Goal: Task Accomplishment & Management: Complete application form

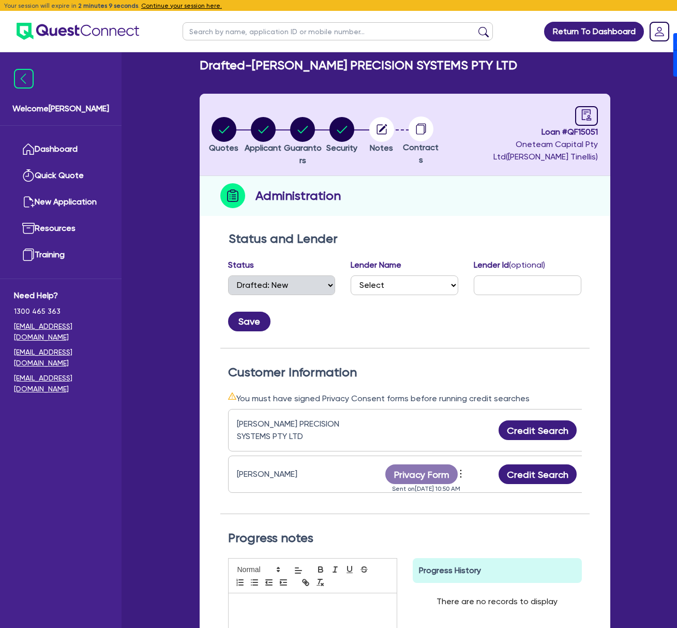
select select "DRAFTED_NEW"
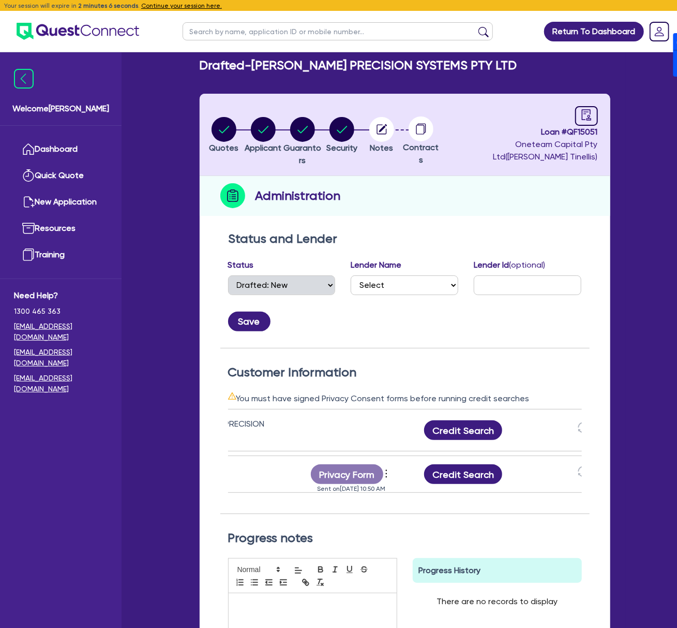
click at [155, 128] on div "Welcome Dean Dashboard Quick Quote New Application Ref Company Ref Salesperson …" at bounding box center [339, 404] width 574 height 808
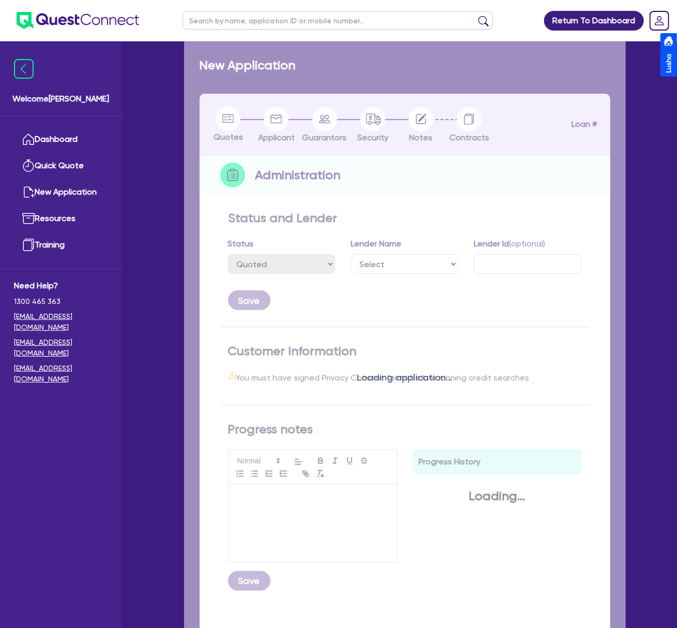
select select "DRAFTED_NEW"
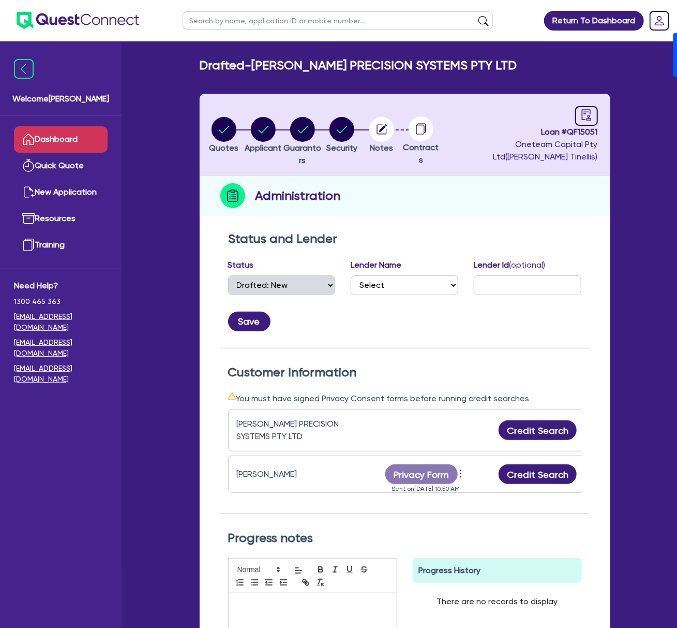
click at [52, 143] on link "Dashboard" at bounding box center [61, 139] width 94 height 26
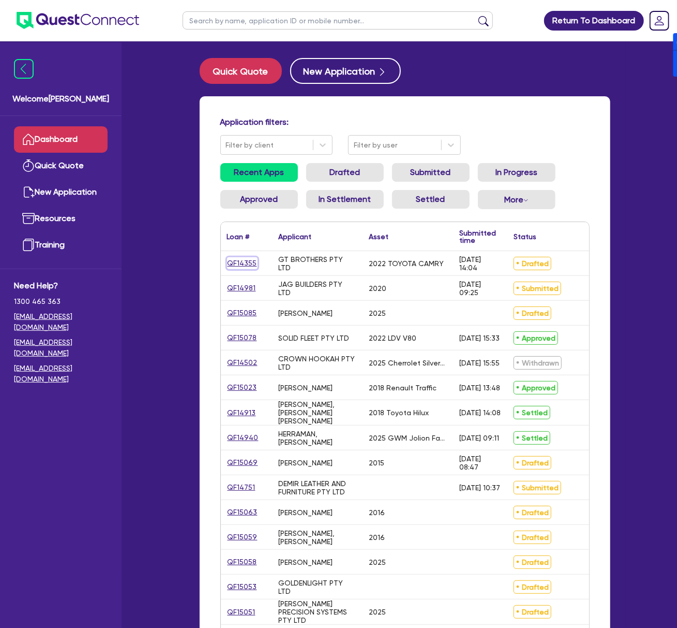
click at [250, 265] on link "QF14355" at bounding box center [242, 263] width 31 height 12
select select "CARS_AND_LIGHT_TRUCKS"
select select "PASSENGER_VEHICLES"
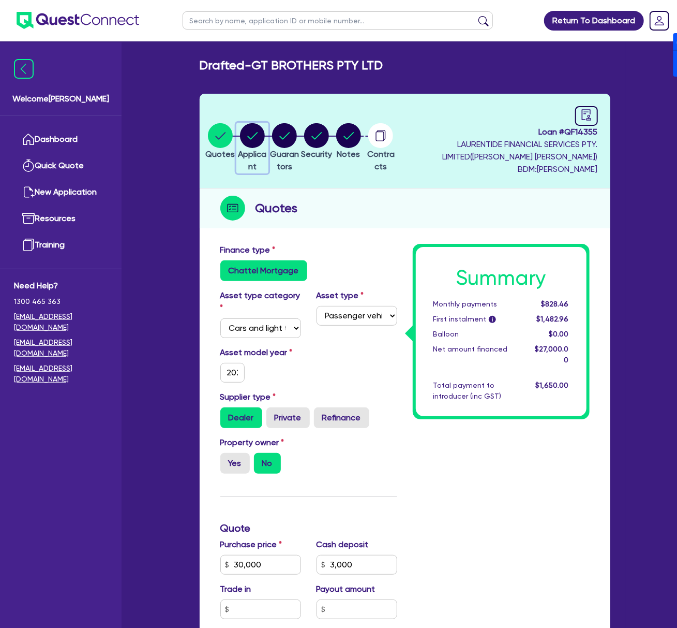
click at [258, 134] on icon "button" at bounding box center [252, 135] width 10 height 7
select select "COMPANY"
select select "RENTAL_REAL_ESTATE"
select select "MOTOR_VEHICLES"
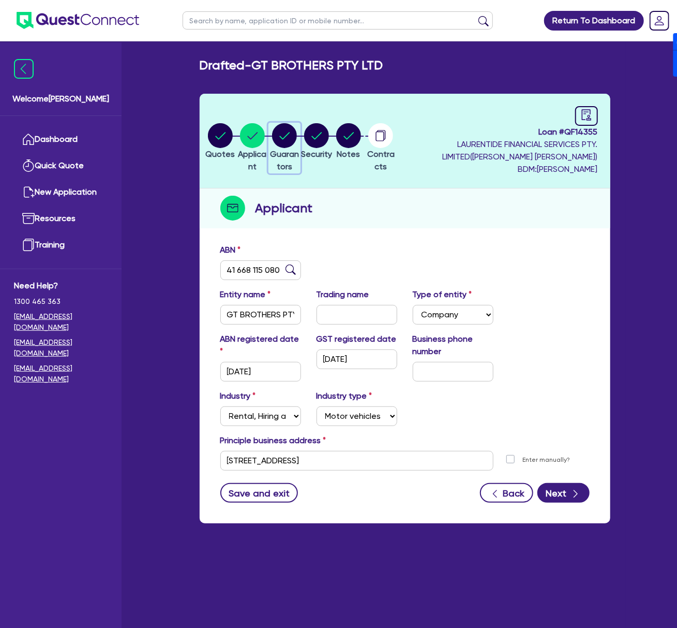
click at [300, 141] on div "button" at bounding box center [284, 135] width 31 height 25
select select "MR"
select select "[GEOGRAPHIC_DATA]"
select select "MARRIED"
select select "CASH"
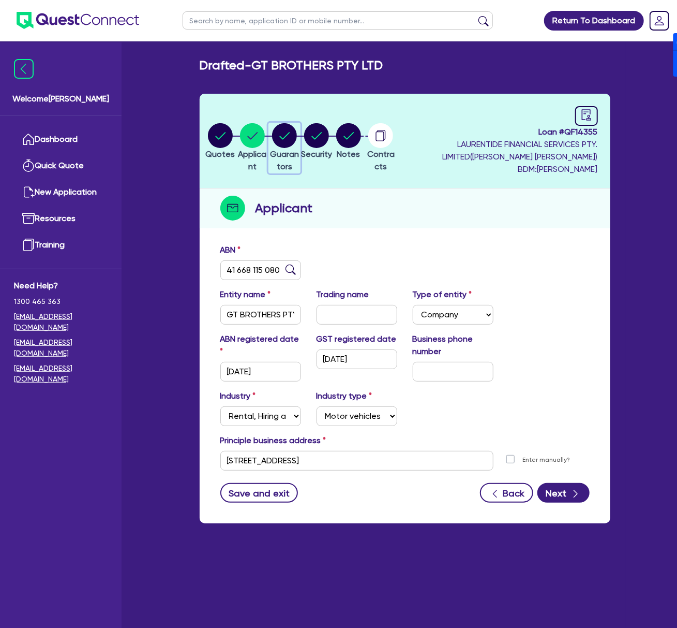
select select "HOUSEHOLD_PERSONAL"
select select "OTHER"
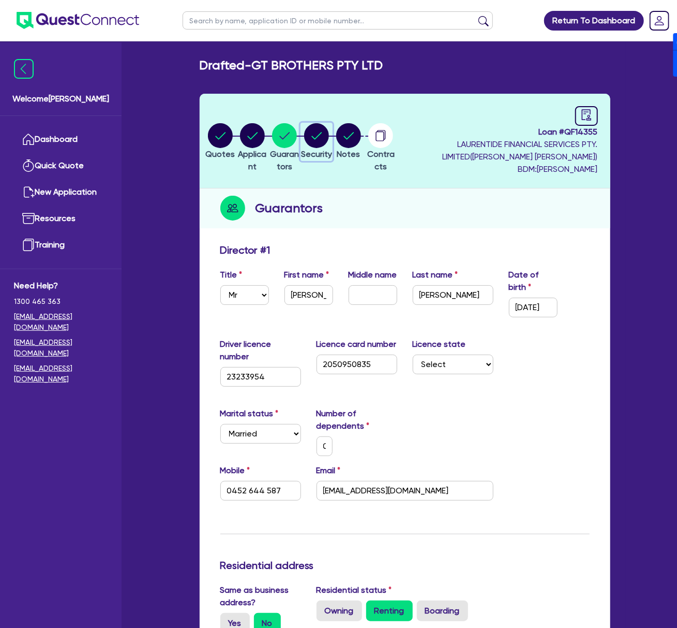
click at [329, 141] on circle "button" at bounding box center [316, 135] width 25 height 25
select select "CARS_AND_LIGHT_TRUCKS"
select select "PASSENGER_VEHICLES"
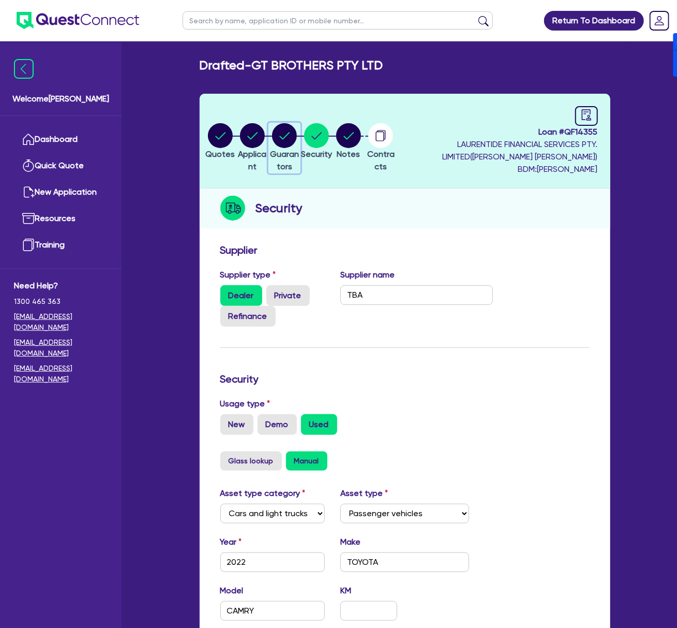
click at [297, 128] on circle "button" at bounding box center [284, 135] width 25 height 25
select select "MR"
select select "[GEOGRAPHIC_DATA]"
select select "MARRIED"
select select "CASH"
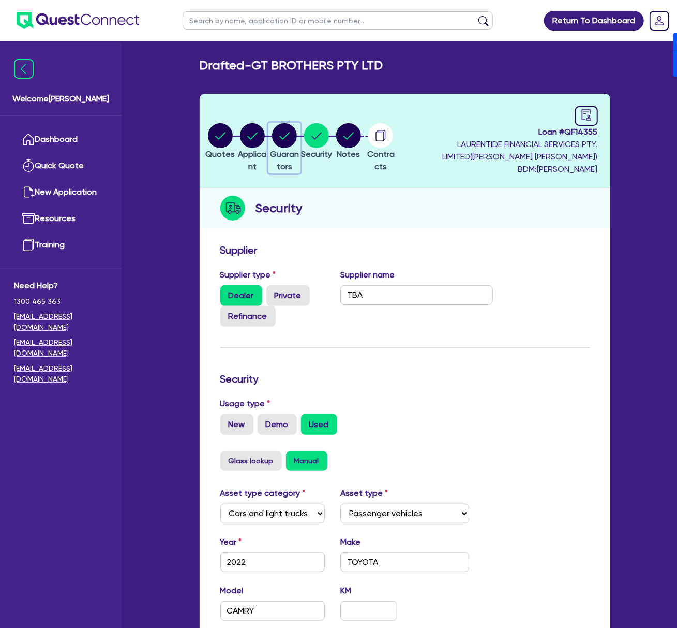
select select "HOUSEHOLD_PERSONAL"
select select "OTHER"
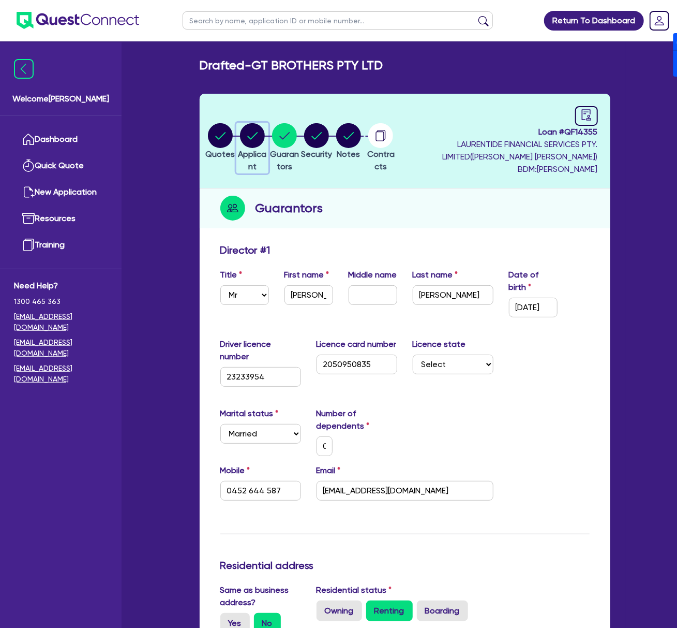
click at [262, 141] on circle "button" at bounding box center [252, 135] width 25 height 25
select select "COMPANY"
select select "RENTAL_REAL_ESTATE"
select select "MOTOR_VEHICLES"
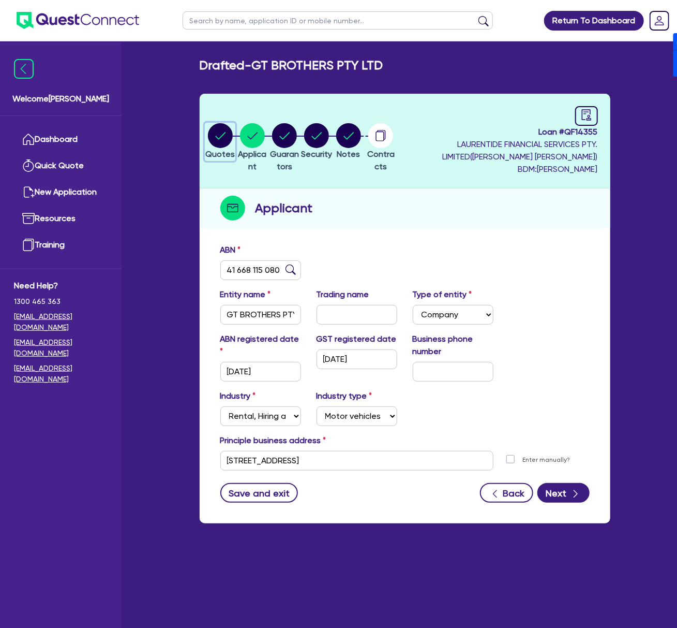
click at [232, 145] on icon "button" at bounding box center [220, 135] width 25 height 25
select select "CARS_AND_LIGHT_TRUCKS"
select select "PASSENGER_VEHICLES"
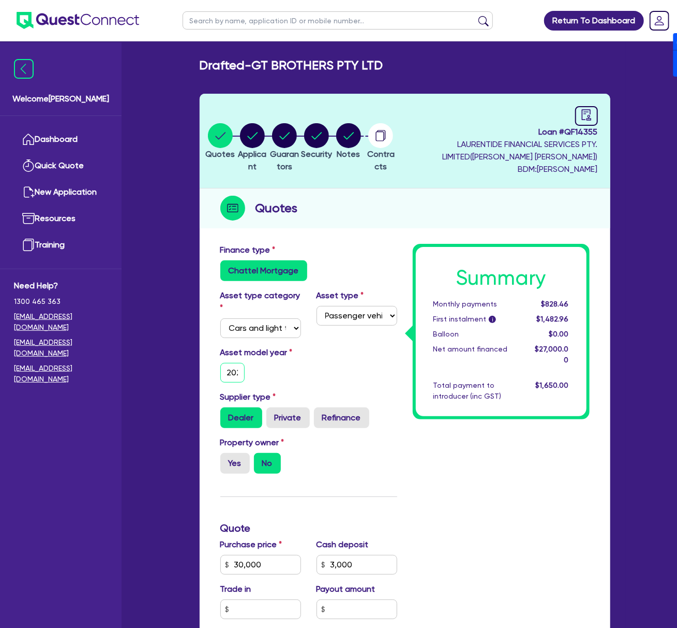
scroll to position [0, 7]
drag, startPoint x: 231, startPoint y: 374, endPoint x: 297, endPoint y: 365, distance: 66.2
click at [297, 365] on div "Asset model year [DATE]" at bounding box center [261, 364] width 96 height 36
type input "30,000"
type input "3,000"
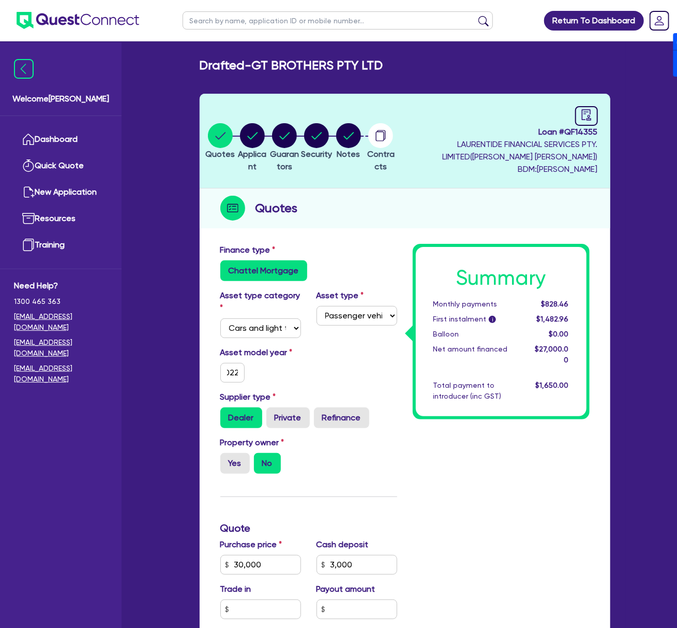
type input "5.55"
type input "1,500"
click at [297, 367] on div "Asset model year [DATE]" at bounding box center [261, 364] width 96 height 36
type input "30,000"
type input "3,000"
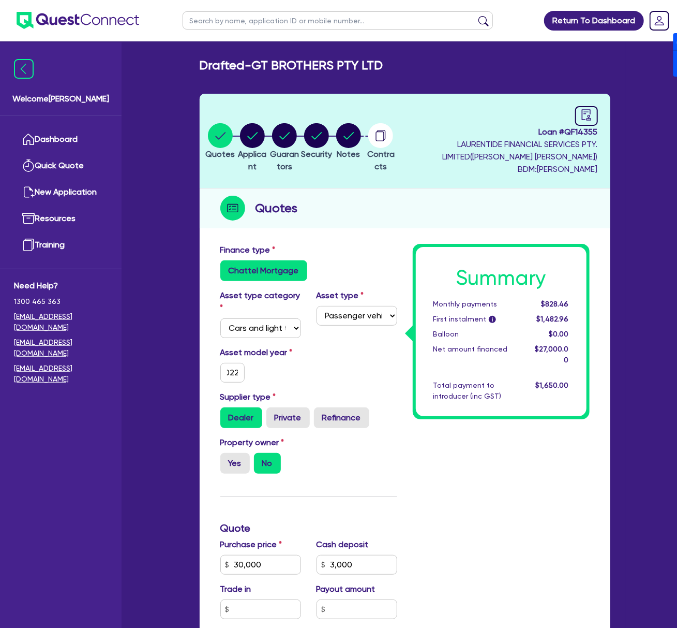
type input "5.55"
type input "1,500"
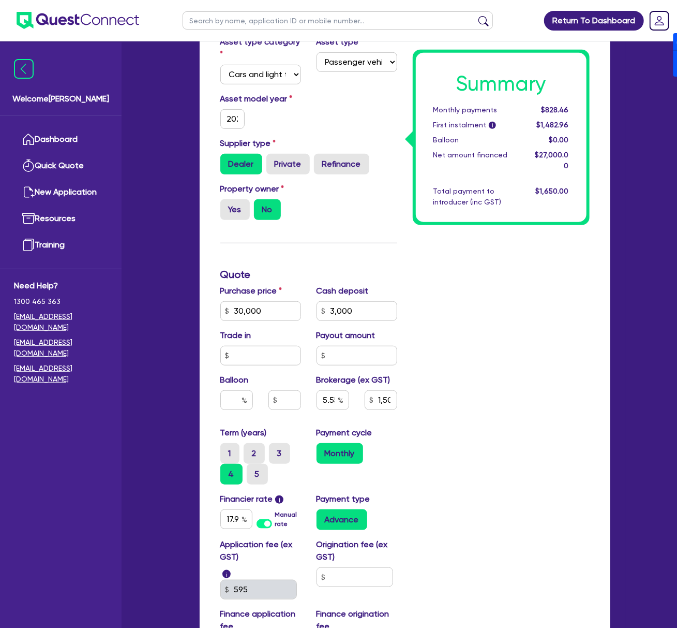
scroll to position [0, 0]
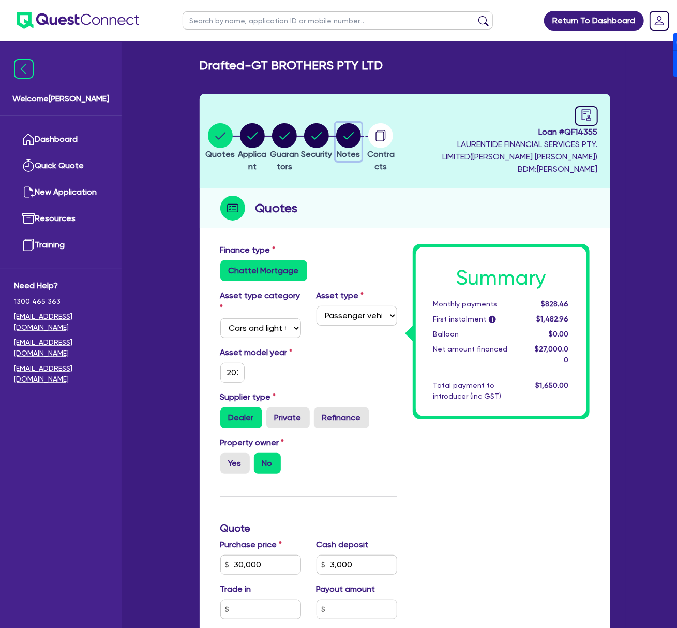
click at [361, 127] on circle "button" at bounding box center [348, 135] width 25 height 25
select select "Quest Finance - Own Book"
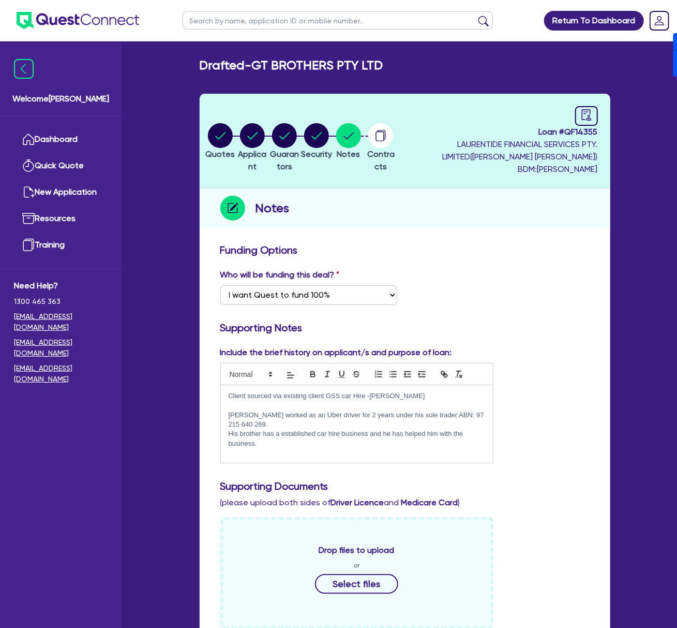
click at [458, 446] on p "His brother has a established car hire business and he has helped him with the …" at bounding box center [357, 438] width 257 height 19
drag, startPoint x: 384, startPoint y: 444, endPoint x: 384, endPoint y: 501, distance: 57.4
click at [384, 501] on div "Include the brief history on applicant/s and purpose of loan: Client sourced vi…" at bounding box center [405, 633] width 385 height 575
click at [587, 409] on div "Include the brief history on applicant/s and purpose of loan: Client sourced vi…" at bounding box center [405, 408] width 385 height 125
click at [61, 124] on ul "Dashboard Quick Quote New Application Ref Company Ref Salesperson Resources Tra…" at bounding box center [61, 192] width 122 height 153
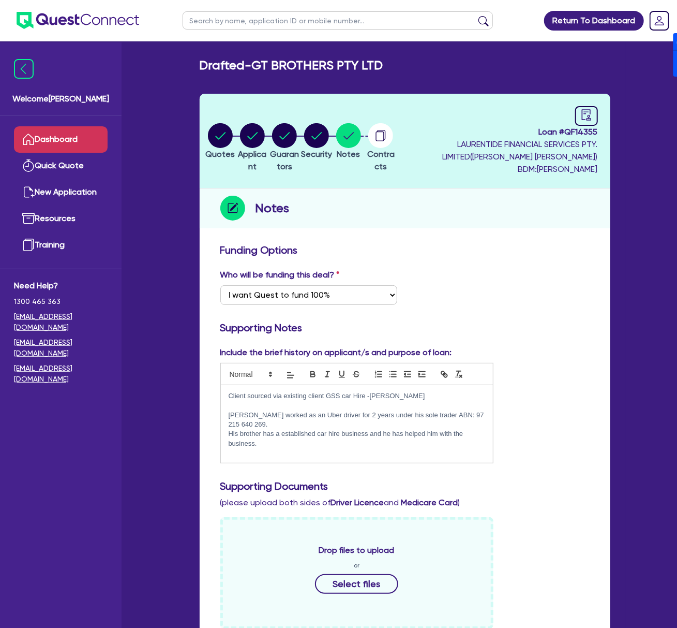
click at [79, 135] on link "Dashboard" at bounding box center [61, 139] width 94 height 26
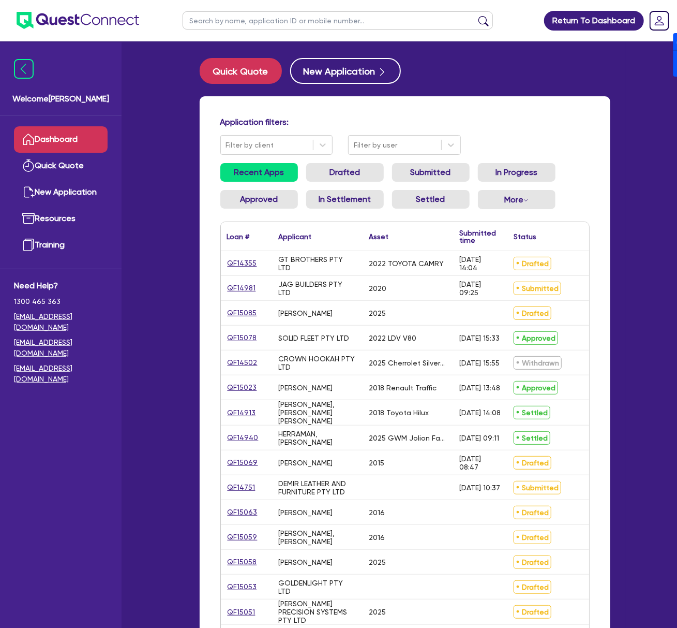
click at [220, 288] on div "Loan # ▲ Applicant ▲ Asset Submitted time ▲ Status ▲ Amount financed Actions QF…" at bounding box center [404, 485] width 369 height 528
click at [239, 287] on link "QF14981" at bounding box center [241, 288] width 29 height 12
select select "CARS_AND_LIGHT_TRUCKS"
select select "PASSENGER_VEHICLES"
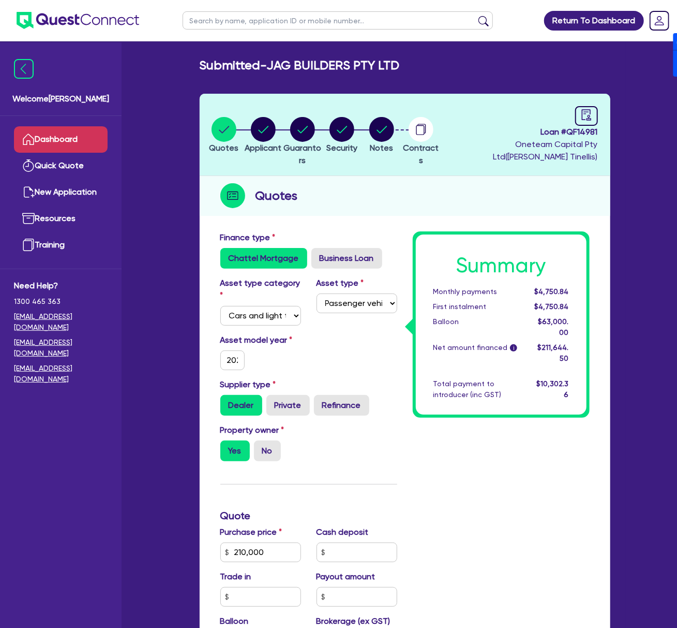
click at [90, 135] on link "Dashboard" at bounding box center [61, 139] width 94 height 26
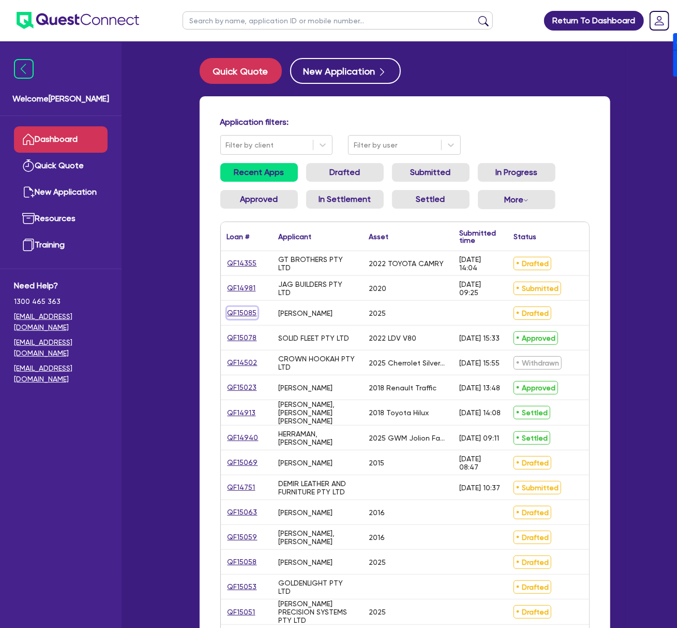
click at [234, 310] on link "QF15085" at bounding box center [242, 313] width 31 height 12
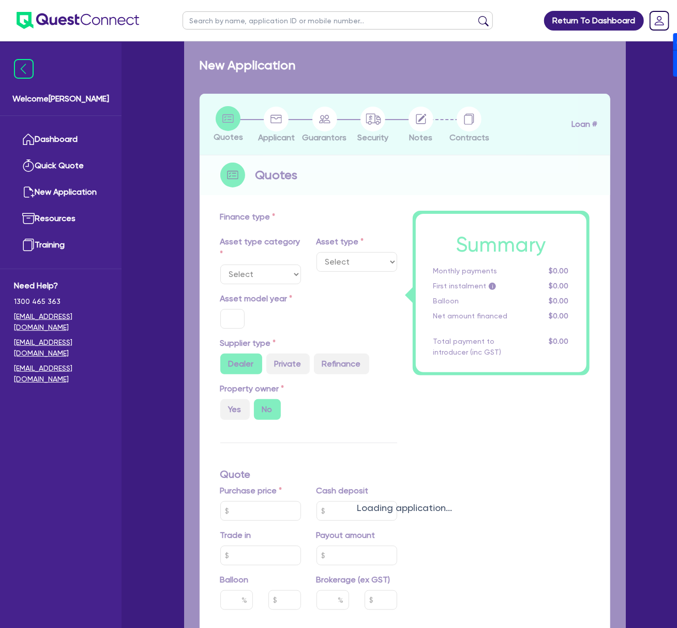
select select "CARS_AND_LIGHT_TRUCKS"
type input "2025"
type input "20,000"
type input "17"
select select "VANS_AND_UTES"
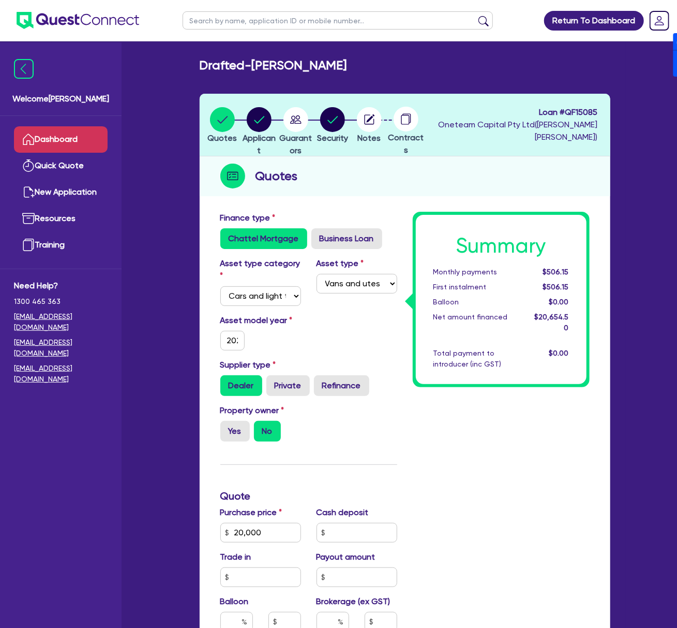
click at [75, 129] on link "Dashboard" at bounding box center [61, 139] width 94 height 26
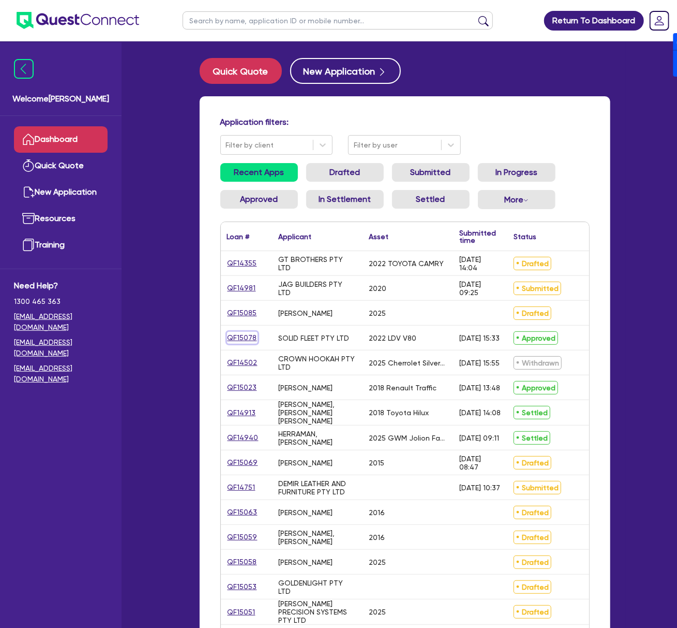
click at [238, 337] on link "QF15078" at bounding box center [242, 338] width 31 height 12
select select "CARS_AND_LIGHT_TRUCKS"
select select "VANS_AND_UTES"
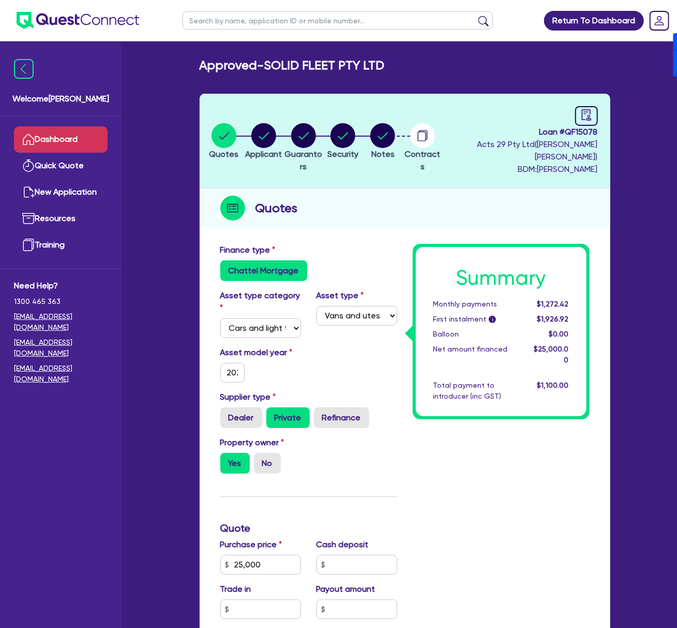
click at [67, 145] on link "Dashboard" at bounding box center [61, 139] width 94 height 26
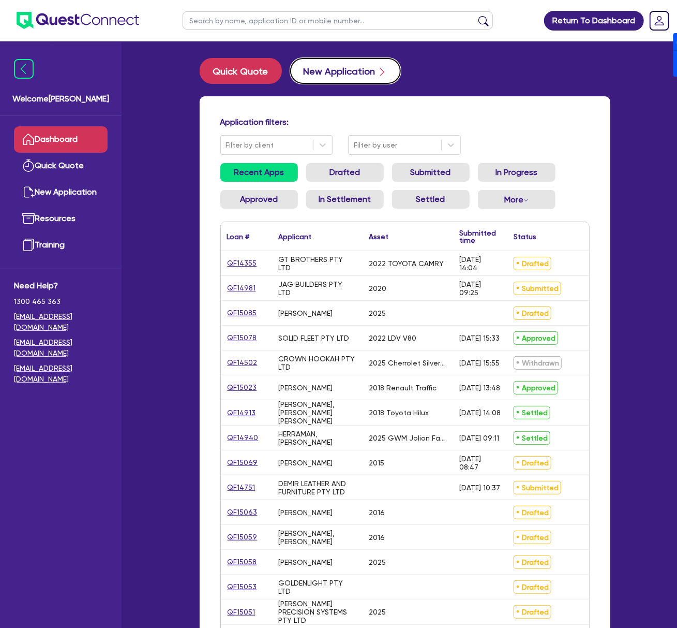
click at [343, 67] on button "New Application" at bounding box center [345, 71] width 111 height 26
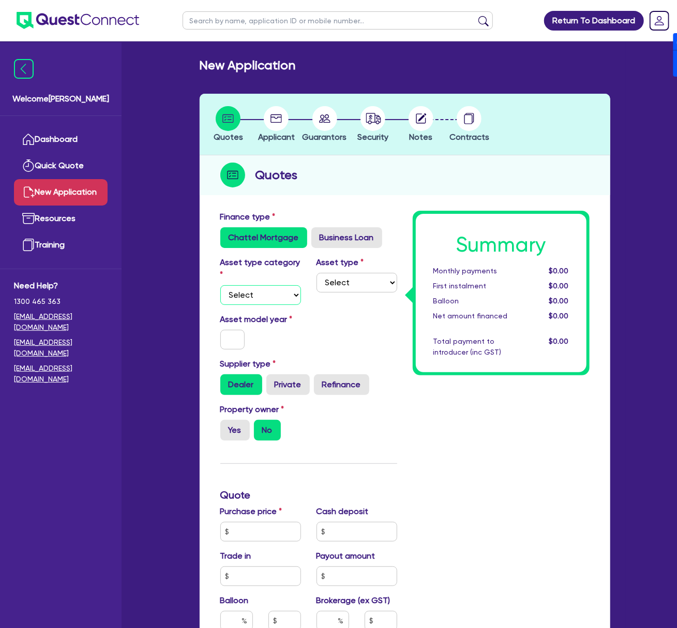
click at [280, 299] on select "Select Cars and light trucks Primary assets Secondary assets Tertiary assets" at bounding box center [260, 295] width 81 height 20
click at [220, 285] on select "Select Cars and light trucks Primary assets Secondary assets Tertiary assets" at bounding box center [260, 295] width 81 height 20
click at [344, 282] on select "Select Heavy trucks over 4.5 tonne Trailers Bus and coaches Yellow goods and ex…" at bounding box center [357, 283] width 81 height 20
click at [251, 313] on label "Asset model year" at bounding box center [261, 319] width 96 height 12
drag, startPoint x: 250, startPoint y: 288, endPoint x: 250, endPoint y: 294, distance: 5.7
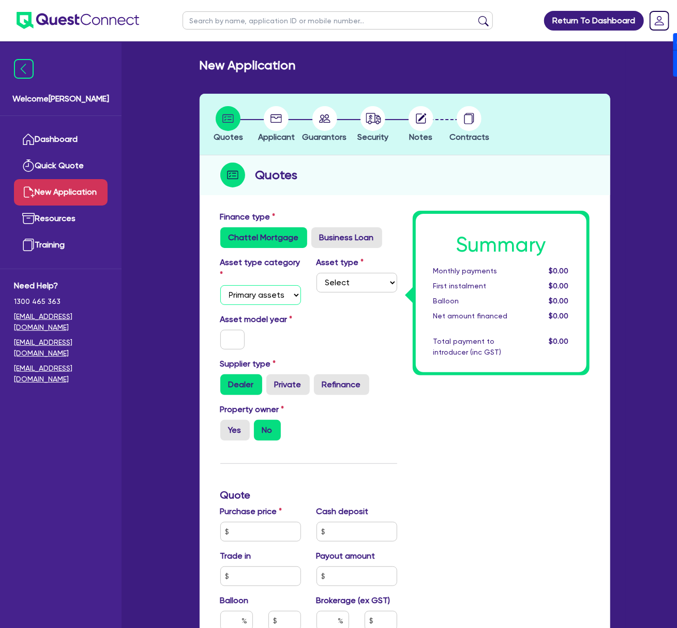
click at [250, 288] on select "Select Cars and light trucks Primary assets Secondary assets Tertiary assets" at bounding box center [260, 295] width 81 height 20
select select "SECONDARY_ASSETS"
click at [220, 285] on select "Select Cars and light trucks Primary assets Secondary assets Tertiary assets" at bounding box center [260, 295] width 81 height 20
click at [350, 283] on select "Select Generators and compressors Engineering and toolmaking Woodworking and me…" at bounding box center [357, 283] width 81 height 20
select select "CNC_AND_EDGE_BENDERS"
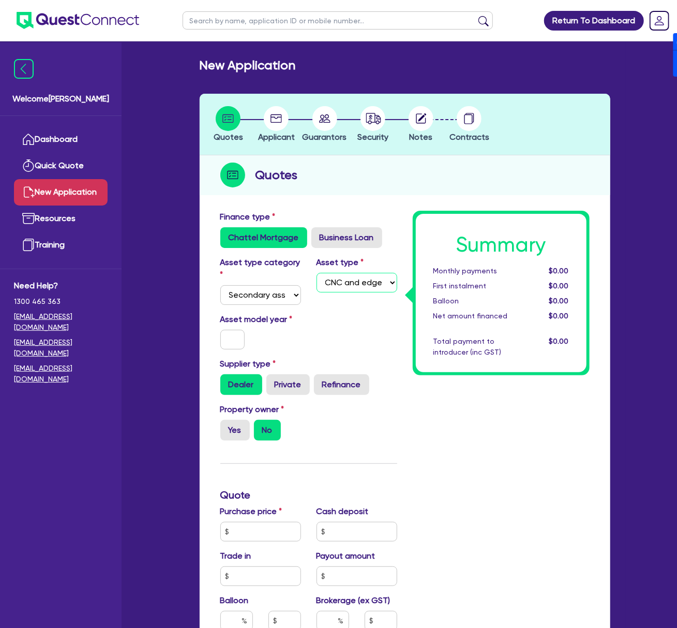
click at [317, 273] on select "Select Generators and compressors Engineering and toolmaking Woodworking and me…" at bounding box center [357, 283] width 81 height 20
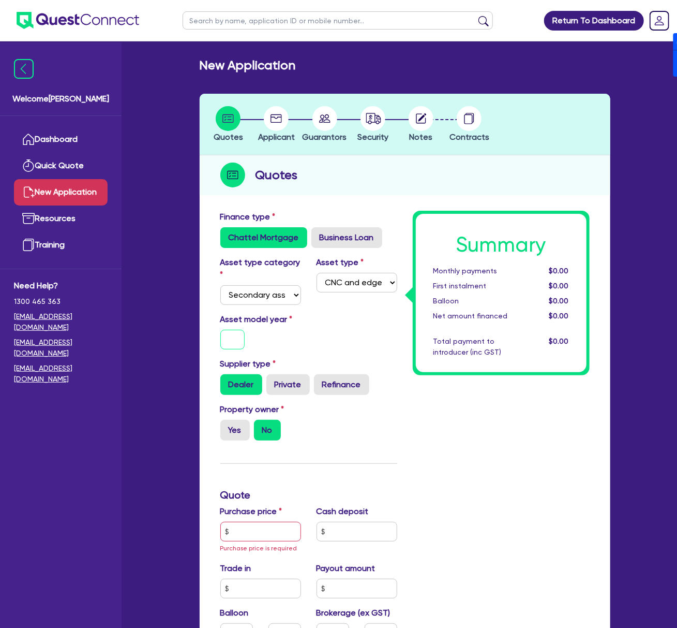
click at [225, 333] on input "text" at bounding box center [232, 340] width 25 height 20
type input "2025"
click at [239, 431] on label "Yes" at bounding box center [234, 430] width 29 height 21
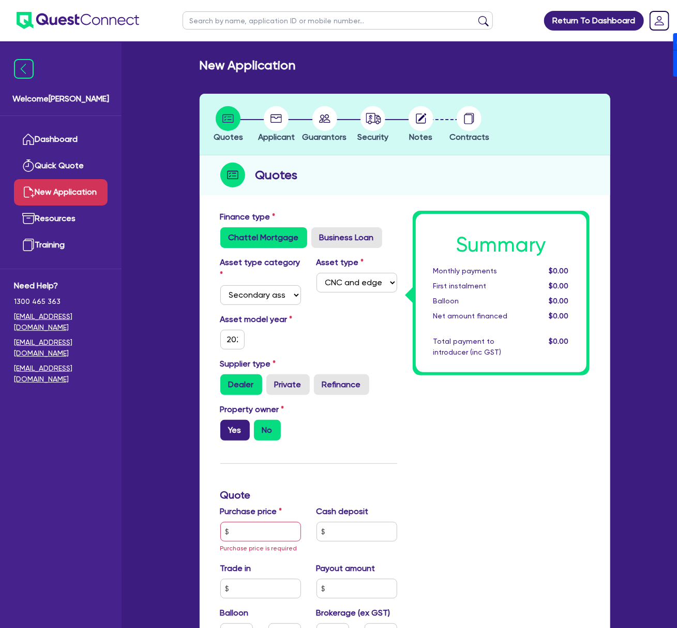
click at [227, 426] on input "Yes" at bounding box center [223, 423] width 7 height 7
radio input "true"
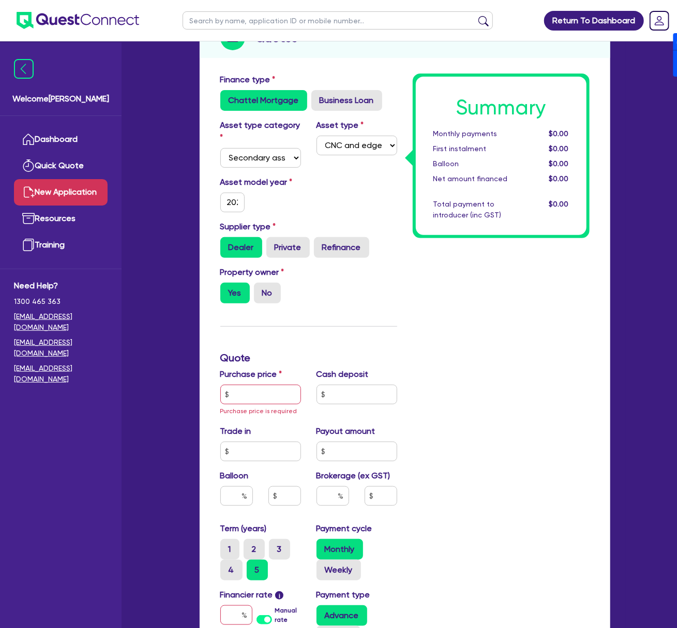
scroll to position [138, 0]
drag, startPoint x: 251, startPoint y: 408, endPoint x: 256, endPoint y: 402, distance: 7.8
click at [255, 402] on div "Purchase price Purchase price is required" at bounding box center [261, 391] width 96 height 49
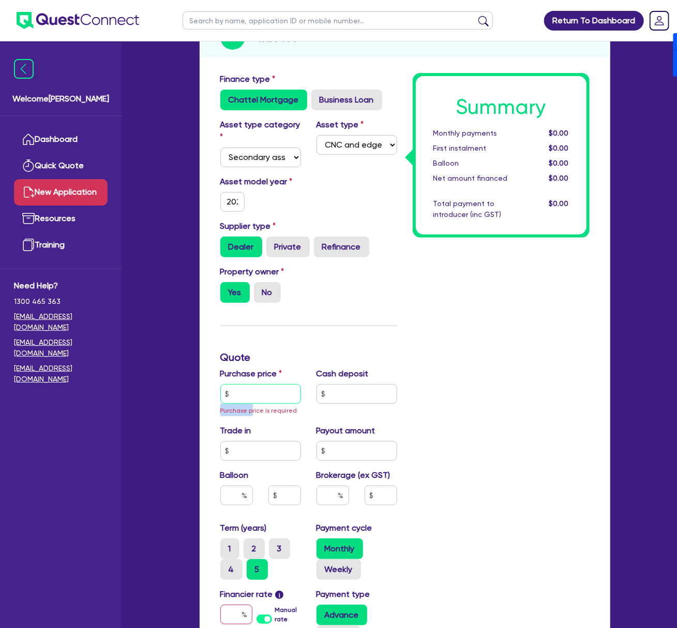
click at [263, 392] on input "text" at bounding box center [260, 394] width 81 height 20
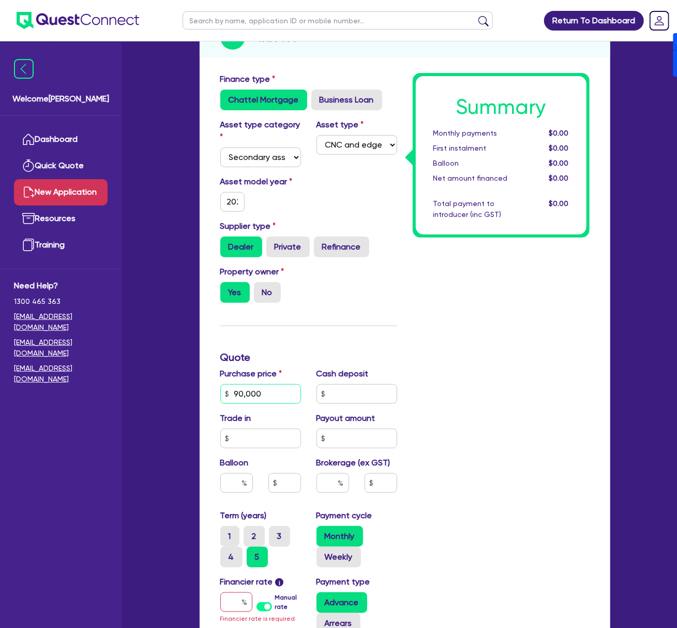
type input "90,000"
click at [344, 392] on input "text" at bounding box center [357, 394] width 81 height 20
type input "27,000"
click at [323, 476] on input "text" at bounding box center [333, 483] width 33 height 20
type input "4"
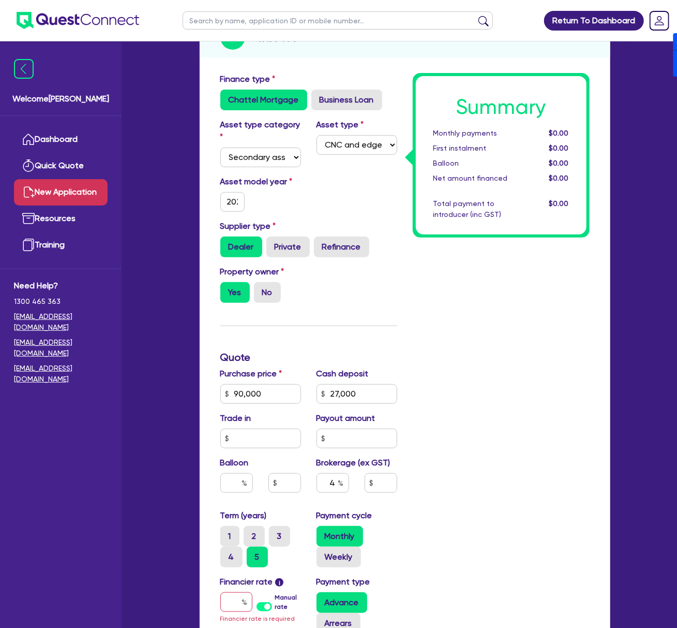
click at [508, 439] on div "Summary Monthly payments $0.00 First instalment $0.00 Balloon $0.00 Net amount …" at bounding box center [501, 421] width 192 height 696
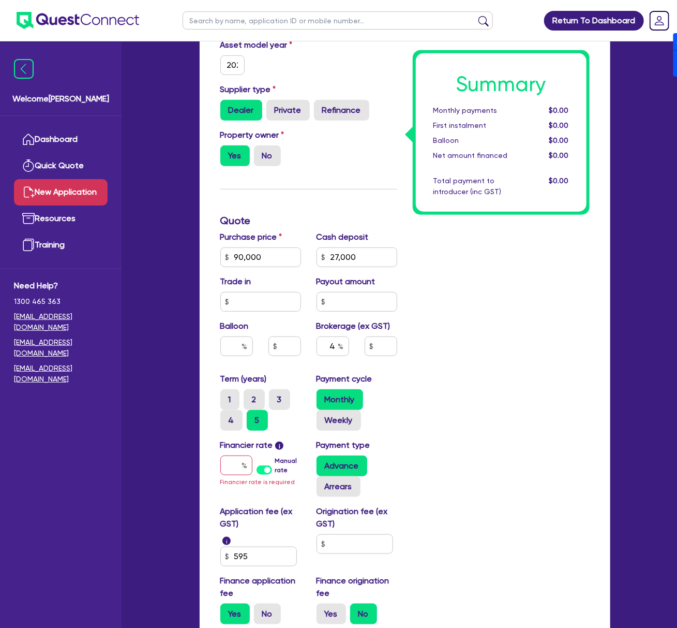
scroll to position [276, 0]
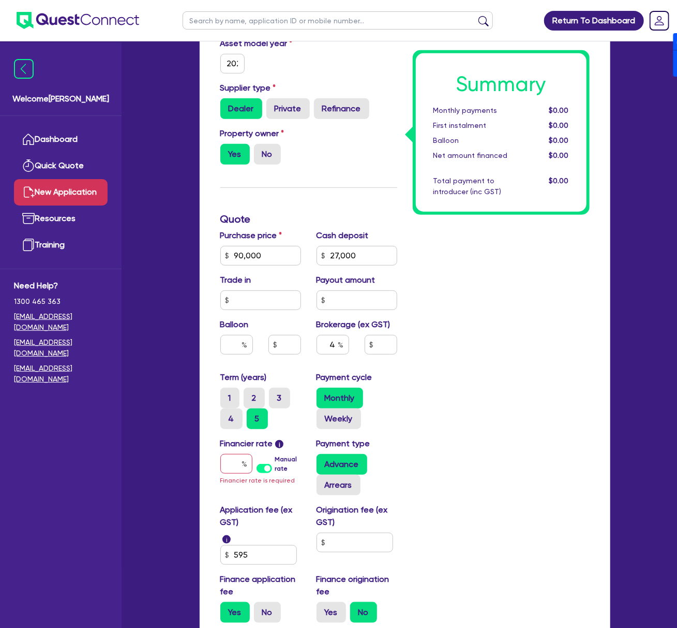
click at [275, 468] on label "Manual rate" at bounding box center [288, 463] width 26 height 19
click at [0, 0] on input "Manual rate" at bounding box center [0, 0] width 0 height 0
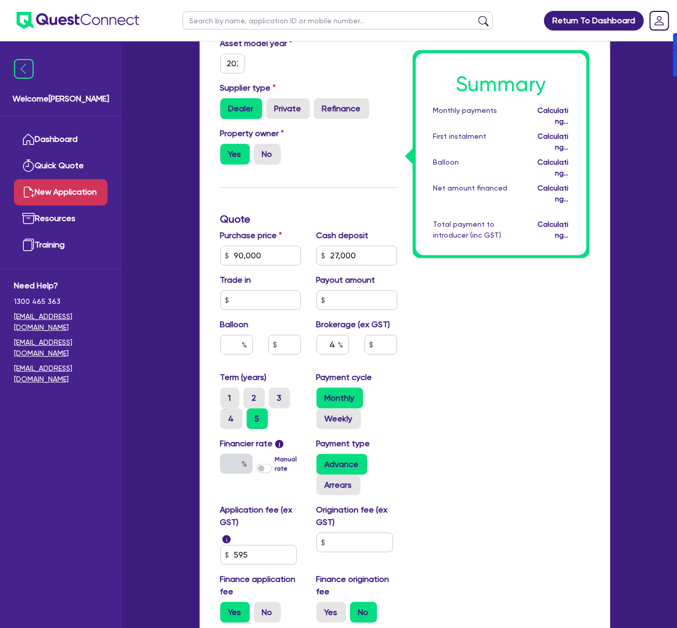
type input "2,546.18"
type input "17"
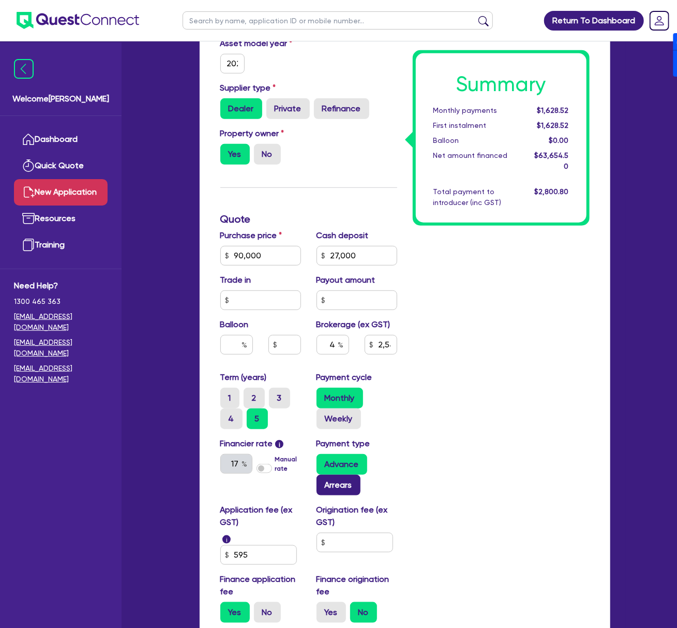
click at [332, 489] on label "Arrears" at bounding box center [339, 485] width 44 height 21
click at [323, 481] on input "Arrears" at bounding box center [320, 478] width 7 height 7
radio input "true"
type input "2,546.18"
click at [353, 532] on input "text" at bounding box center [355, 542] width 77 height 20
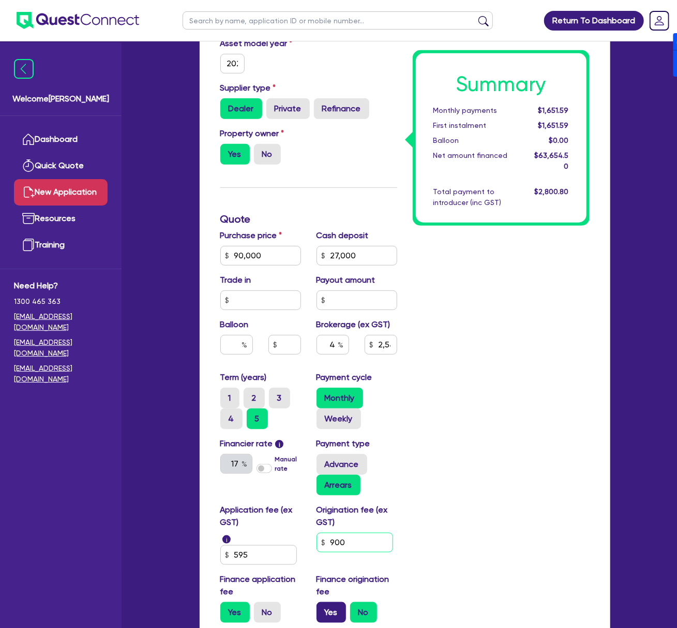
type input "900"
type input "2,546.18"
click at [339, 613] on label "Yes" at bounding box center [331, 612] width 29 height 21
click at [323, 609] on input "Yes" at bounding box center [320, 605] width 7 height 7
radio input "true"
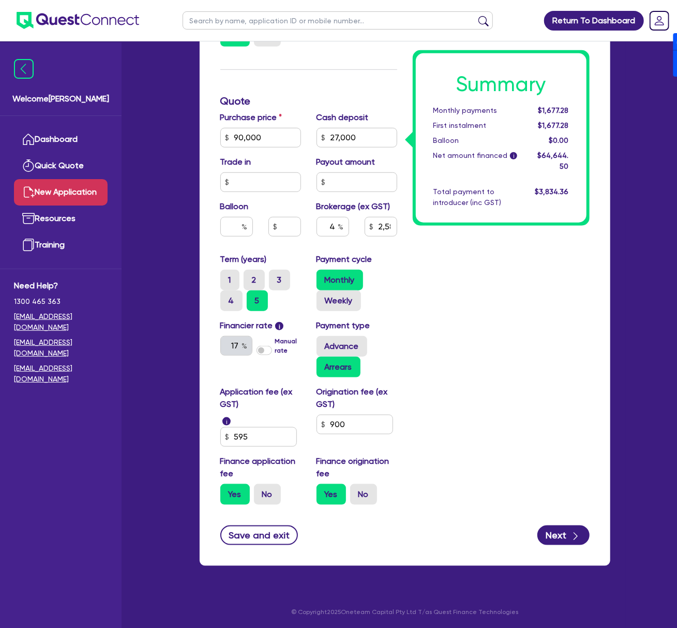
click at [472, 441] on div "Summary Monthly payments $1,677.28 First instalment $1,677.28 Balloon $0.00 Net…" at bounding box center [501, 165] width 192 height 696
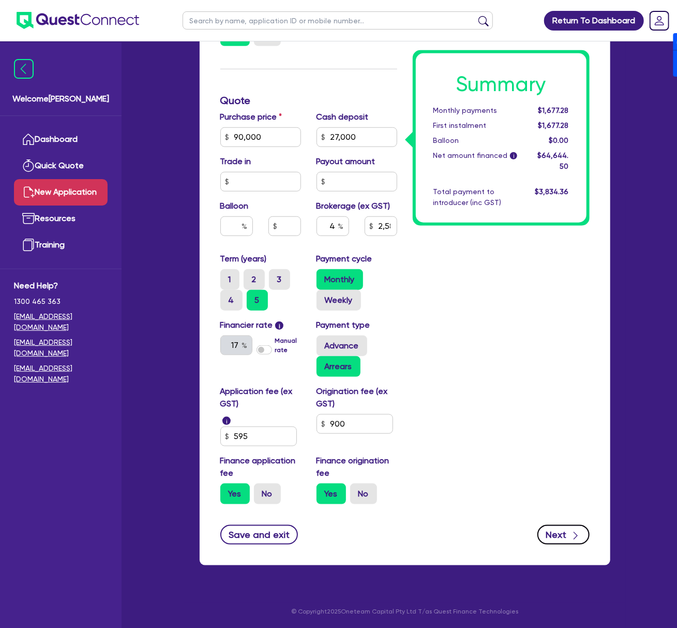
click at [558, 537] on button "Next" at bounding box center [564, 535] width 52 height 20
type input "2,585.78"
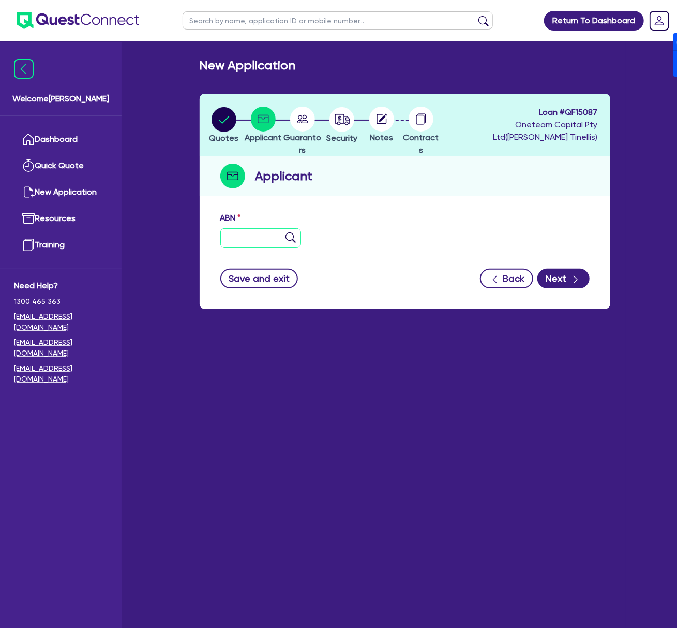
click at [251, 245] on input "text" at bounding box center [260, 238] width 81 height 20
type input "11 111 111 111"
click at [559, 284] on button "Next" at bounding box center [564, 279] width 52 height 20
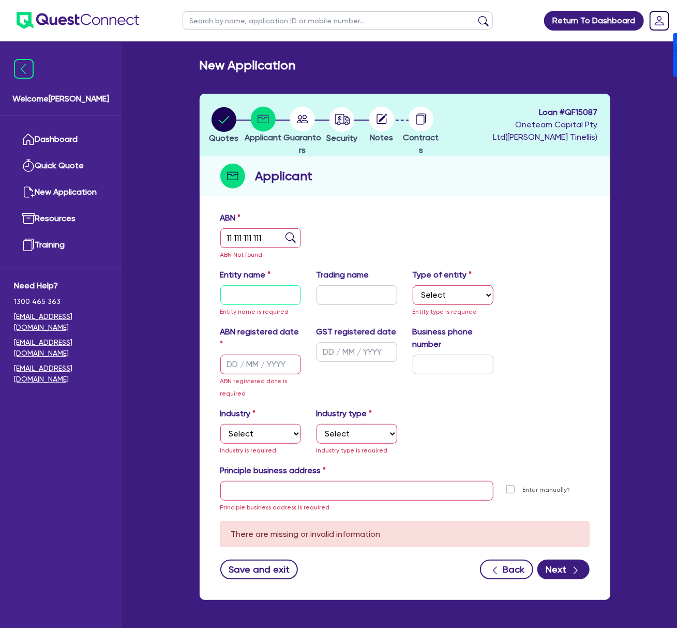
click at [243, 294] on input "text" at bounding box center [260, 295] width 81 height 20
type input "[PERSON_NAME]"
select select "SOLE_TRADER"
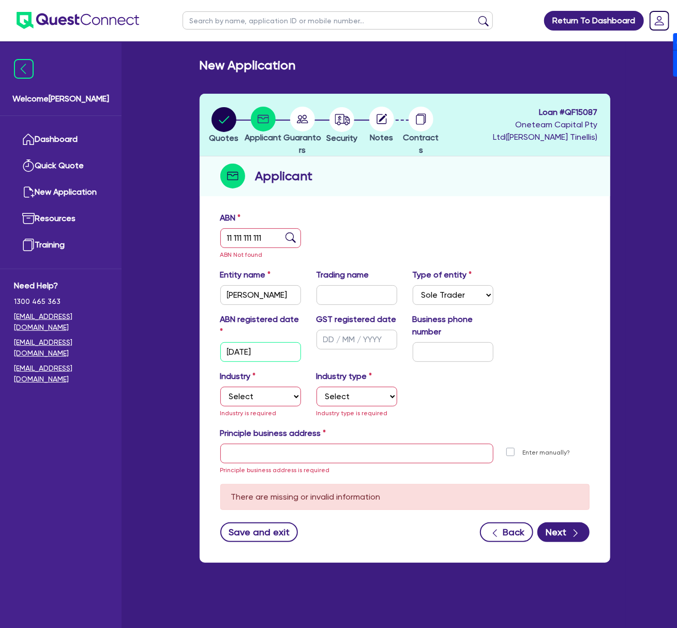
type input "[DATE]"
click at [436, 352] on input "04 5035 5483" at bounding box center [453, 352] width 81 height 20
paste input "3932 7221"
type input "04 3932 7221"
click at [255, 401] on select "Select Accomodation & Food Services Administrative & Support Services Agricultu…" at bounding box center [260, 397] width 81 height 20
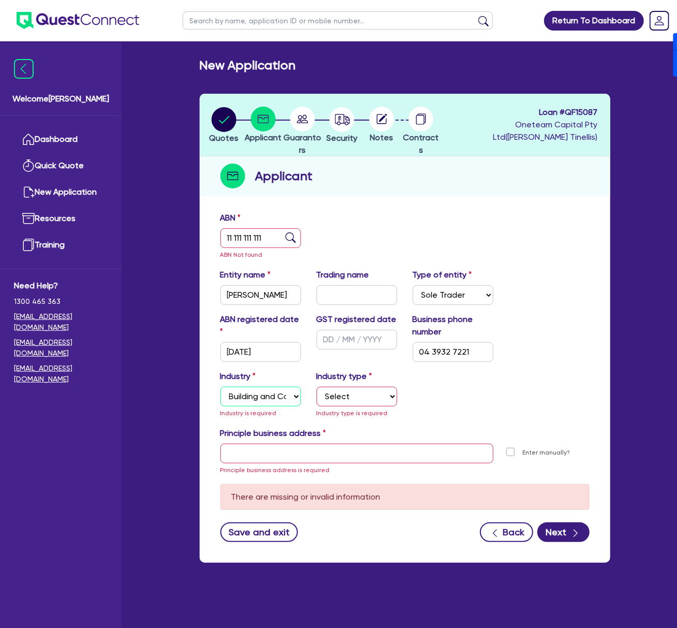
click at [220, 387] on select "Select Accomodation & Food Services Administrative & Support Services Agricultu…" at bounding box center [260, 397] width 81 height 20
click at [348, 394] on select "Select Trades People Providing Services Direct to Consumers Trades People Provi…" at bounding box center [357, 397] width 81 height 20
click at [237, 396] on select "Select Accomodation & Food Services Administrative & Support Services Agricultu…" at bounding box center [260, 397] width 81 height 20
select select "MANUFACTURING"
click at [220, 387] on select "Select Accomodation & Food Services Administrative & Support Services Agricultu…" at bounding box center [260, 397] width 81 height 20
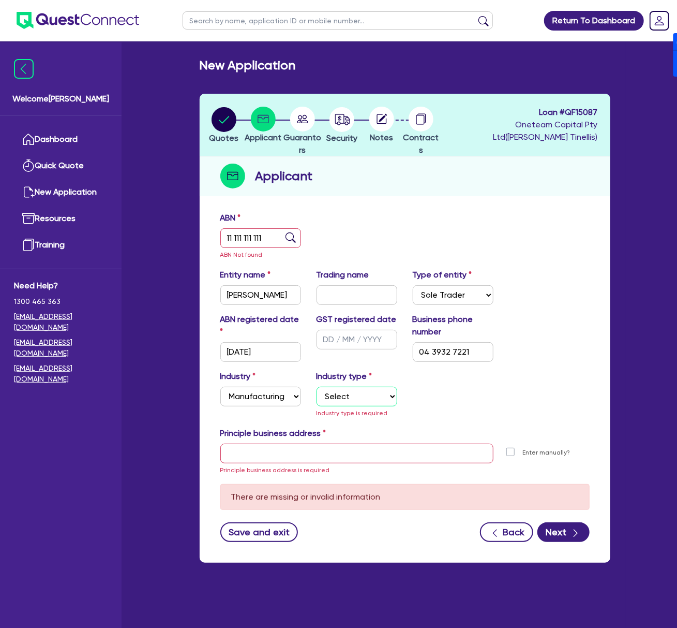
click at [344, 392] on select "Select Food Processing & Manufacturing Bottled Drinks & Brewed Beverages Textil…" at bounding box center [357, 397] width 81 height 20
select select "PRINTING"
click at [317, 387] on select "Select Food Processing & Manufacturing Bottled Drinks & Brewed Beverages Textil…" at bounding box center [357, 397] width 81 height 20
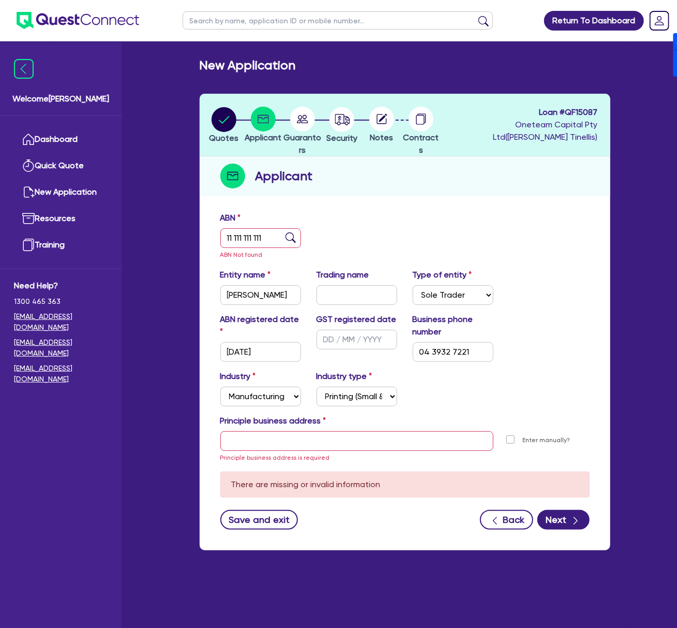
drag, startPoint x: 396, startPoint y: 429, endPoint x: 381, endPoint y: 438, distance: 17.8
click at [396, 429] on div "Principle business address" at bounding box center [405, 422] width 385 height 17
click at [319, 439] on input "text" at bounding box center [356, 441] width 273 height 20
type input "Unit [STREET_ADDRESS][PERSON_NAME]"
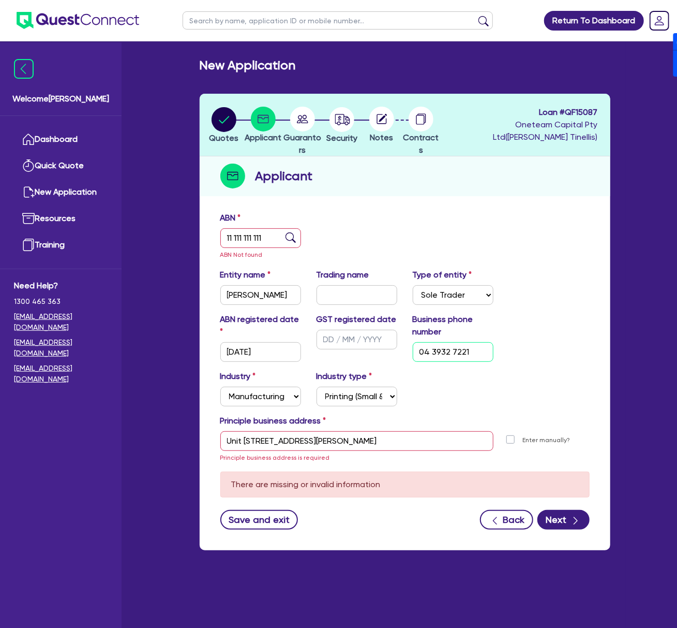
type input "61 4503 5548"
type input "[STREET_ADDRESS][PERSON_NAME][PERSON_NAME]"
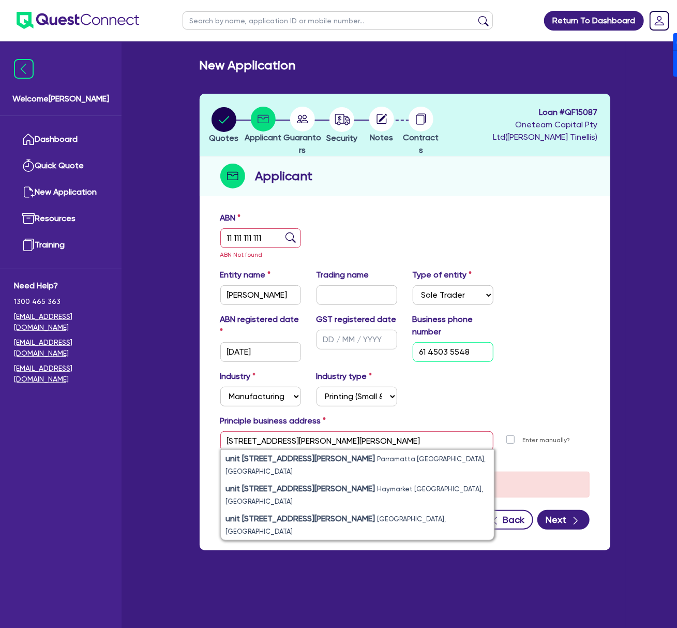
click at [454, 352] on input "61 4503 5548" at bounding box center [453, 352] width 81 height 20
paste input "04 3932 7221"
type input "04 3932 7221"
click at [530, 384] on div "Industry Select Accomodation & Food Services Administrative & Support Services …" at bounding box center [405, 392] width 385 height 45
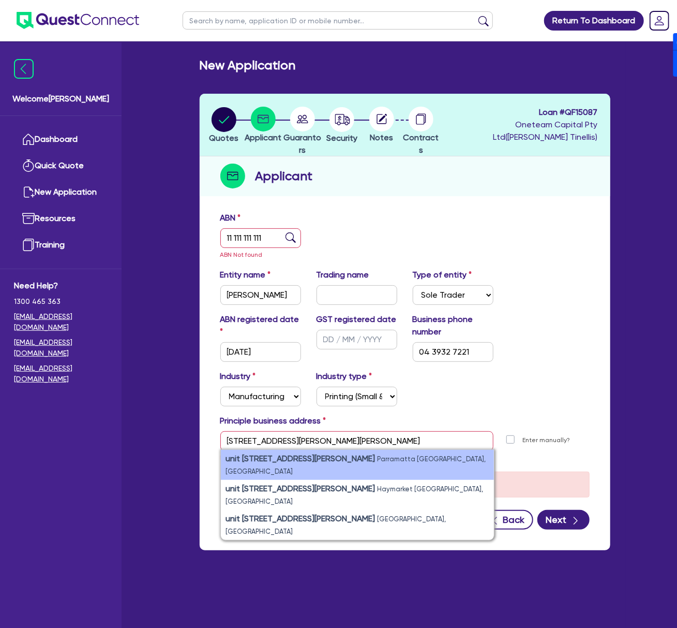
click at [408, 456] on small "Parramatta [GEOGRAPHIC_DATA], [GEOGRAPHIC_DATA]" at bounding box center [356, 465] width 260 height 20
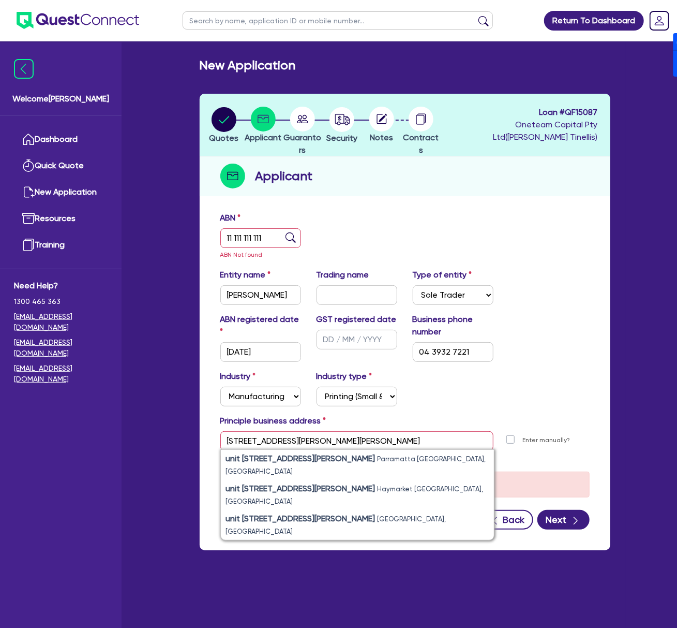
type input "[STREET_ADDRESS][PERSON_NAME]"
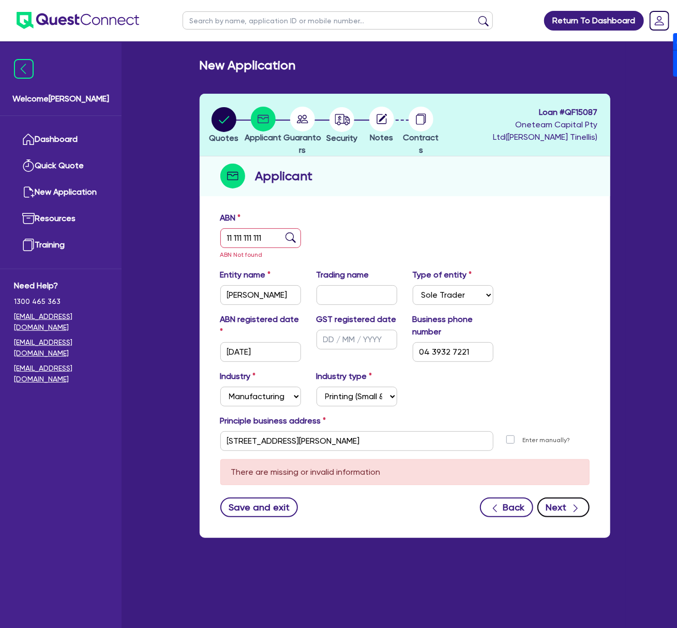
click at [555, 505] on button "Next" at bounding box center [564, 507] width 52 height 20
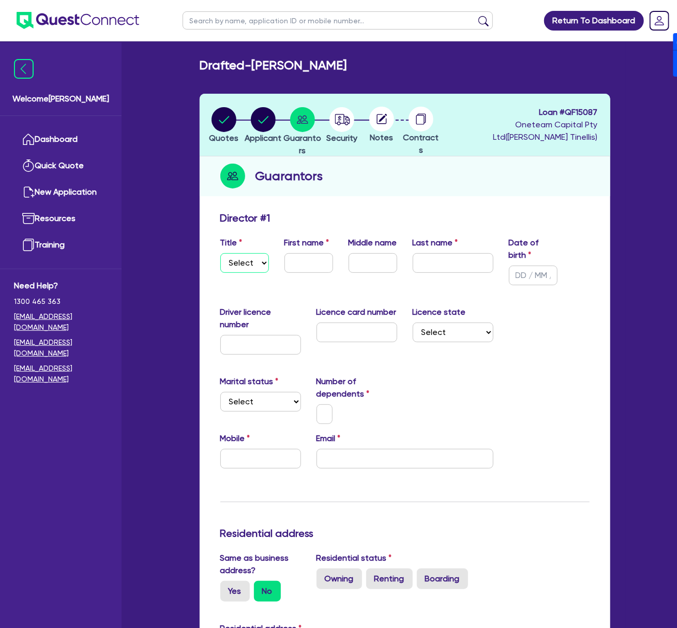
click at [254, 262] on select "Select Mr Mrs Ms Miss Dr" at bounding box center [244, 263] width 49 height 20
select select "MR"
click at [220, 253] on select "Select Mr Mrs Ms Miss Dr" at bounding box center [244, 263] width 49 height 20
drag, startPoint x: 293, startPoint y: 266, endPoint x: 250, endPoint y: 279, distance: 44.5
click at [293, 266] on input "text" at bounding box center [309, 263] width 49 height 20
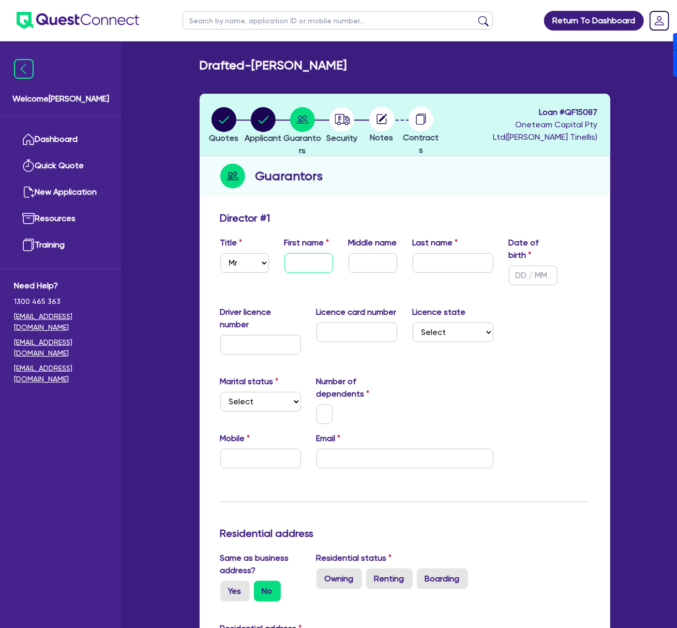
paste input "[PERSON_NAME]"
type input "[PERSON_NAME]"
click at [424, 261] on input "text" at bounding box center [453, 263] width 81 height 20
paste input "[PERSON_NAME]"
type input "[PERSON_NAME]"
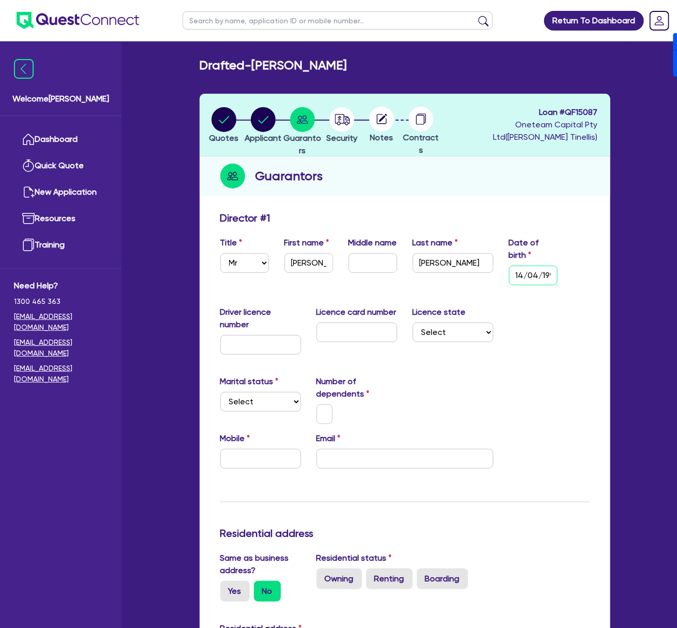
scroll to position [0, 7]
type input "[DATE]"
select select "[GEOGRAPHIC_DATA]"
select select "SINGLE"
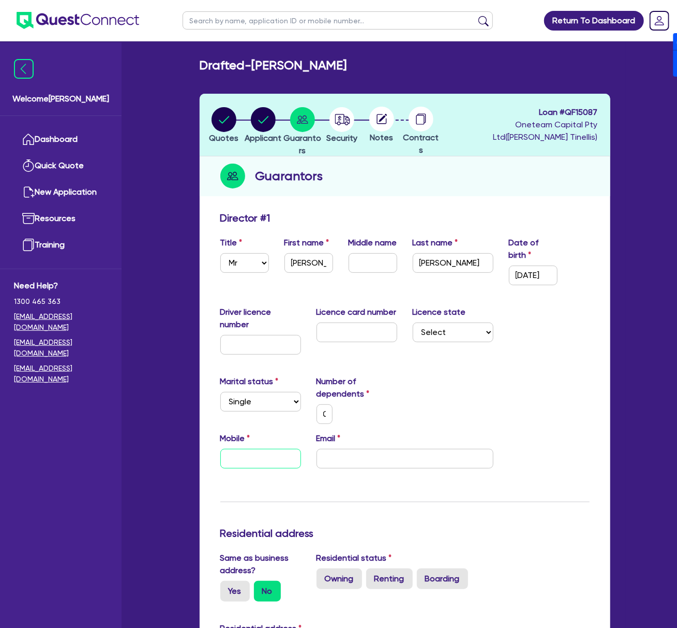
click at [245, 456] on input "text" at bounding box center [260, 459] width 81 height 20
paste input "0439 327 221"
type input "0"
type input "0439 327 221"
click at [380, 464] on input "email" at bounding box center [405, 459] width 177 height 20
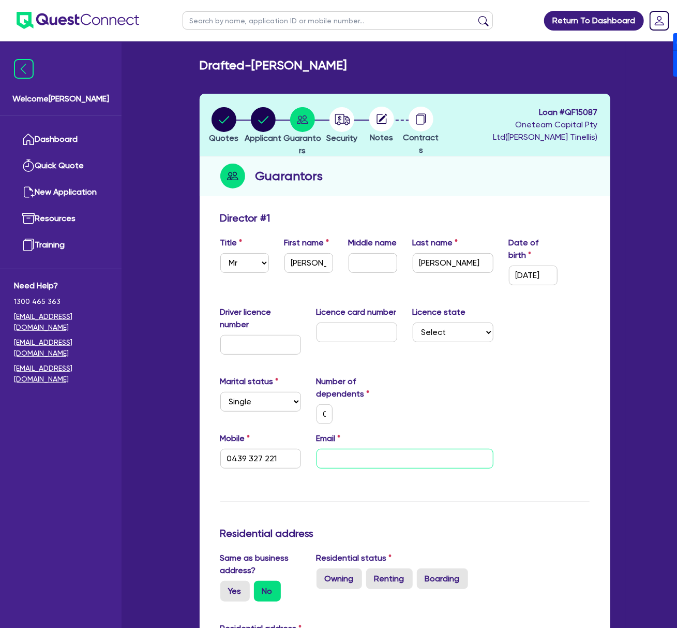
paste input "[PERSON_NAME][EMAIL_ADDRESS][PERSON_NAME][DOMAIN_NAME]"
type input "0"
type input "0439 327 221"
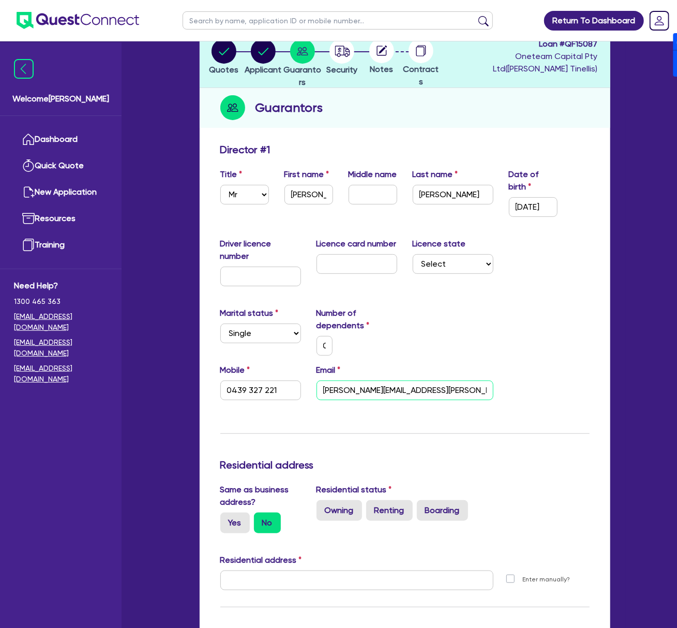
scroll to position [69, 0]
type input "[PERSON_NAME][EMAIL_ADDRESS][PERSON_NAME][DOMAIN_NAME]"
drag, startPoint x: 429, startPoint y: 437, endPoint x: 232, endPoint y: 500, distance: 207.0
click at [427, 438] on div "Update residential status for Director #1 Boarding is only acceptable when the …" at bounding box center [404, 556] width 369 height 827
click at [229, 524] on label "Yes" at bounding box center [234, 522] width 29 height 21
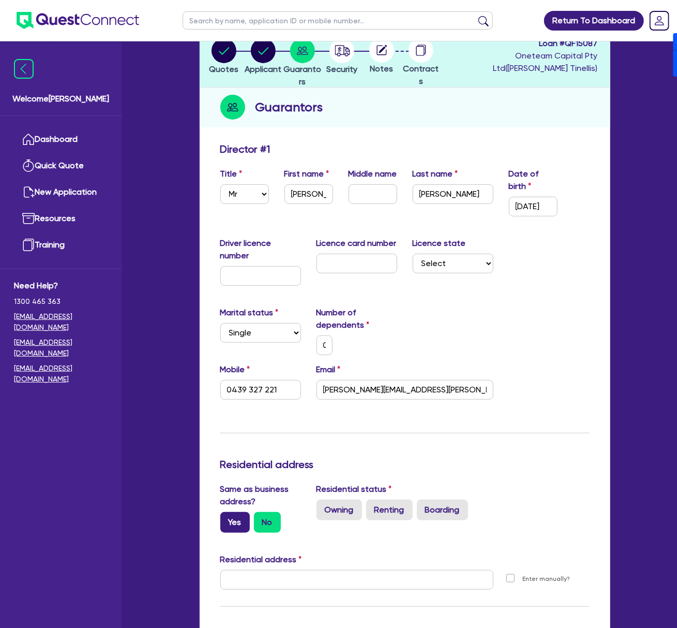
click at [227, 518] on input "Yes" at bounding box center [223, 515] width 7 height 7
radio input "true"
type input "0"
type input "0439 327 221"
type input "[STREET_ADDRESS][PERSON_NAME]"
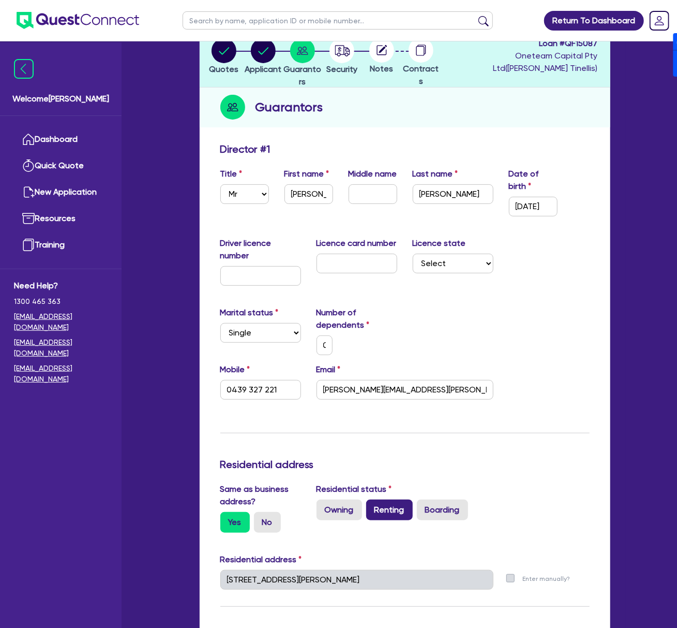
click at [378, 503] on label "Renting" at bounding box center [389, 509] width 47 height 21
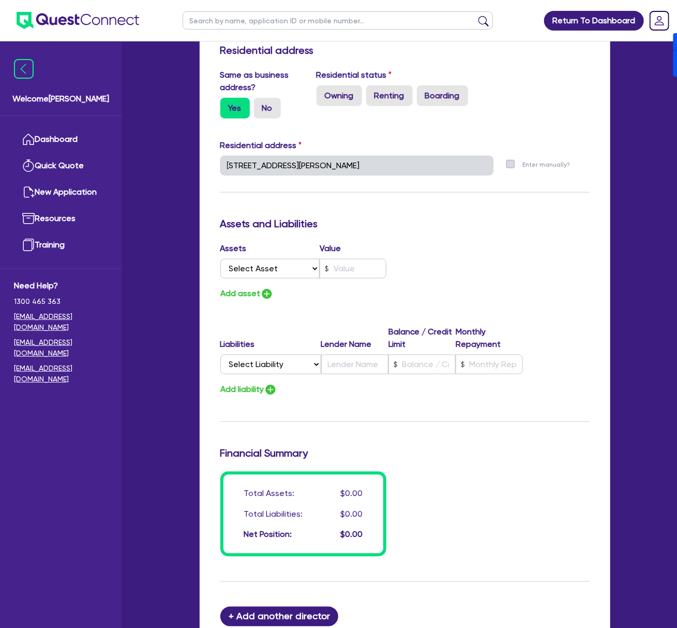
click at [475, 428] on div "Update residential status for Director #1 Boarding is only acceptable when the …" at bounding box center [404, 142] width 369 height 827
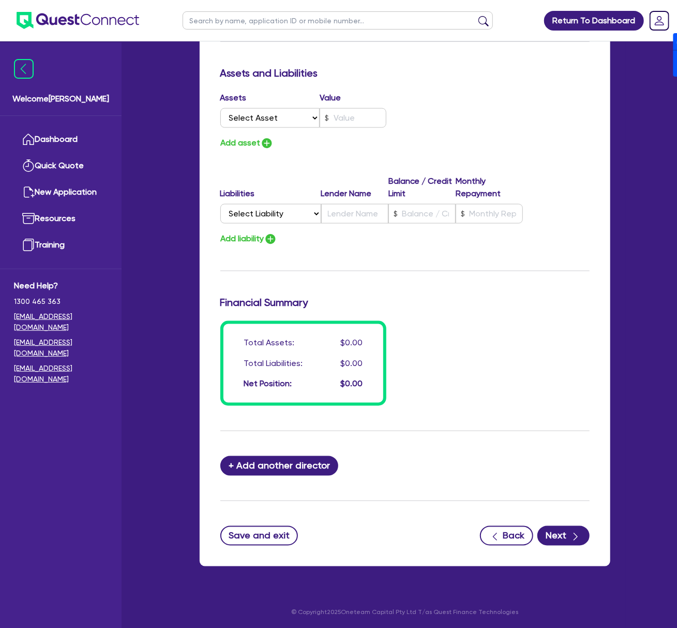
scroll to position [636, 0]
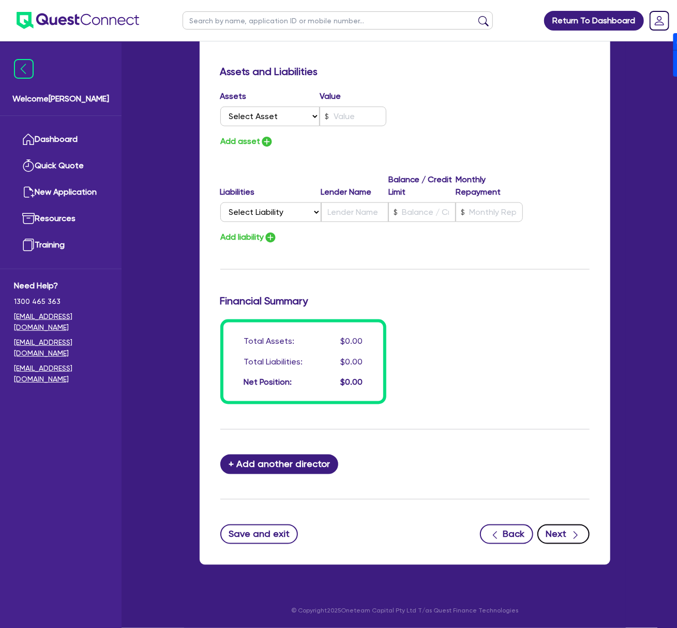
click at [570, 536] on button "Next" at bounding box center [564, 534] width 52 height 20
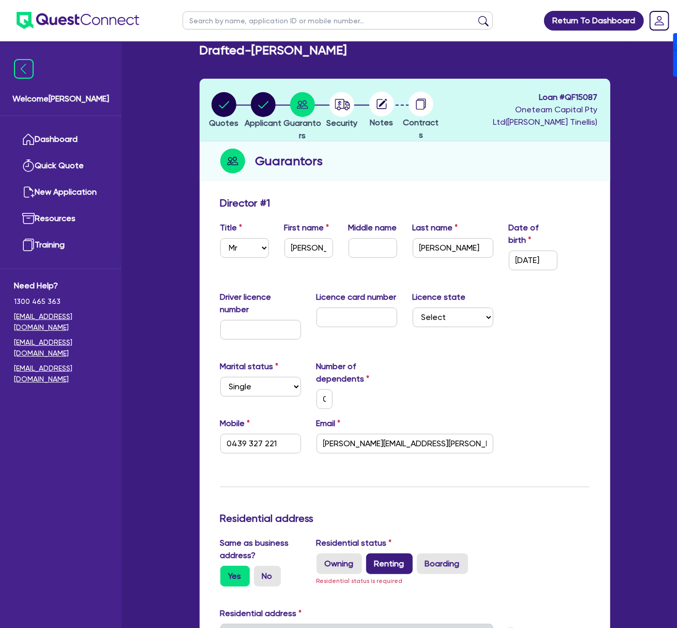
click at [391, 567] on label "Renting" at bounding box center [389, 563] width 47 height 21
click at [373, 560] on input "Renting" at bounding box center [369, 556] width 7 height 7
radio input "true"
type input "0"
type input "0439 327 221"
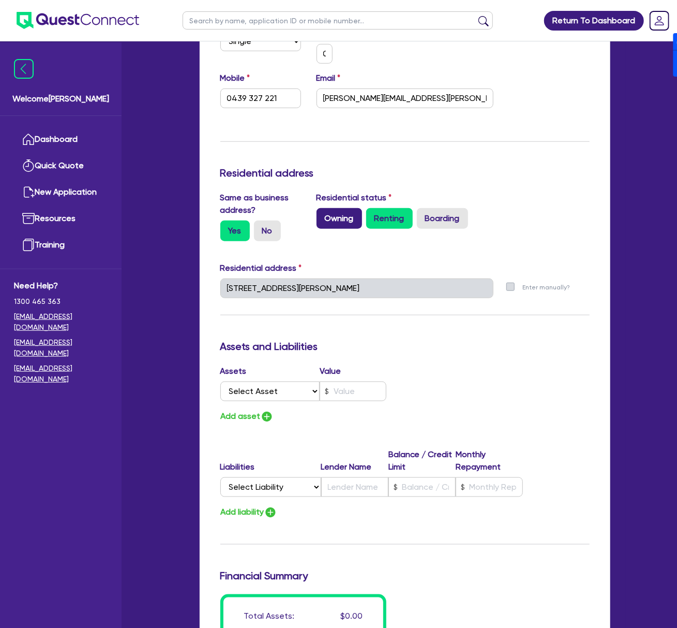
click at [342, 214] on label "Owning" at bounding box center [340, 218] width 46 height 21
click at [323, 214] on input "Owning" at bounding box center [320, 211] width 7 height 7
radio input "true"
type input "0"
type input "0439 327 221"
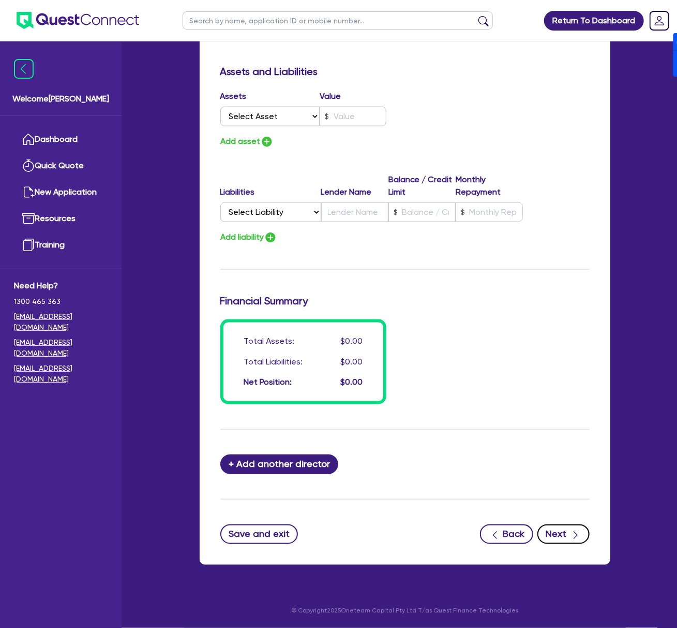
click at [564, 528] on button "Next" at bounding box center [564, 534] width 52 height 20
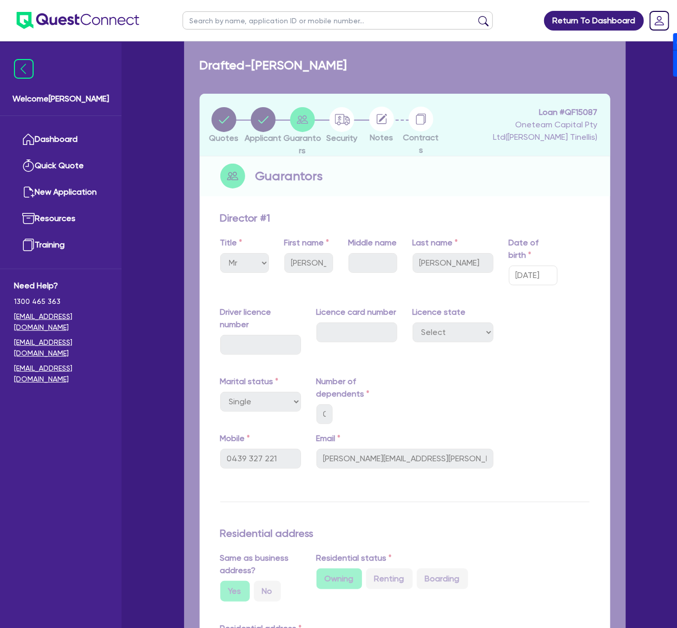
select select "SECONDARY_ASSETS"
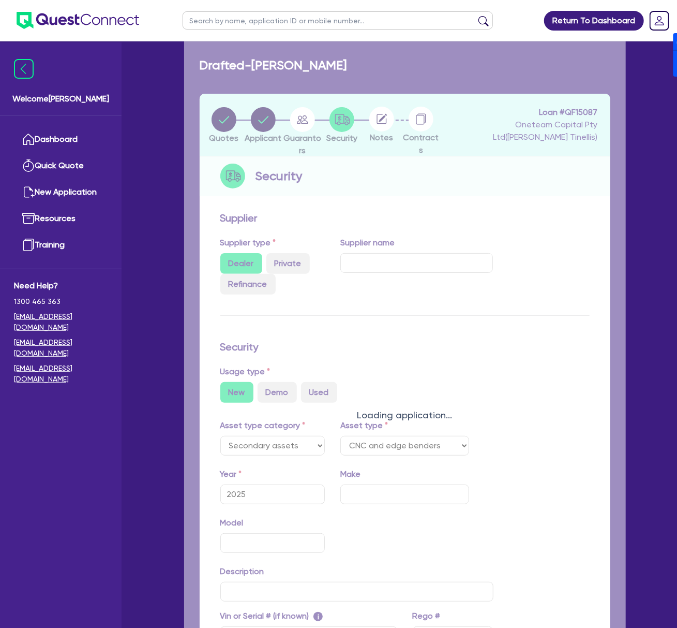
select select "CNC_AND_EDGE_BENDERS"
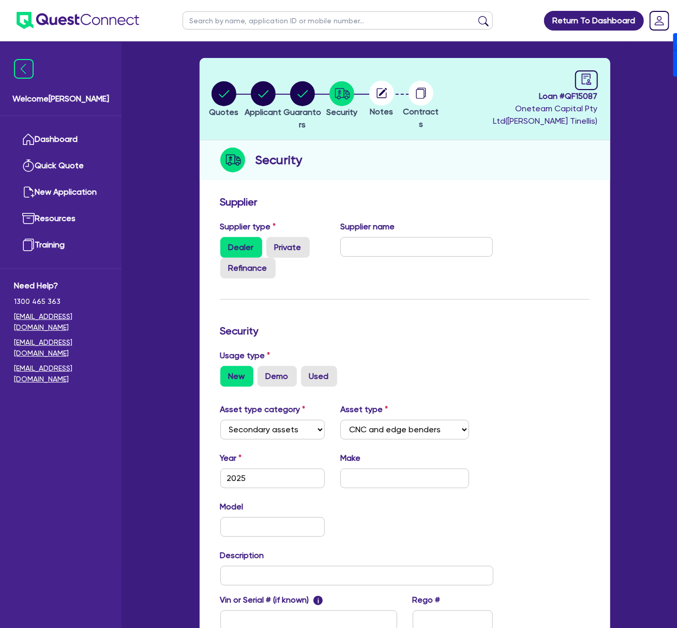
scroll to position [166, 0]
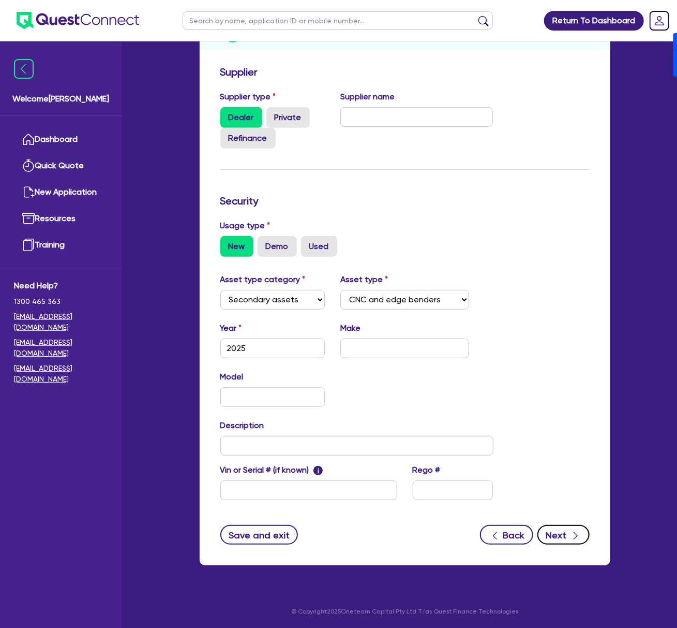
click at [561, 529] on button "Next" at bounding box center [564, 535] width 52 height 20
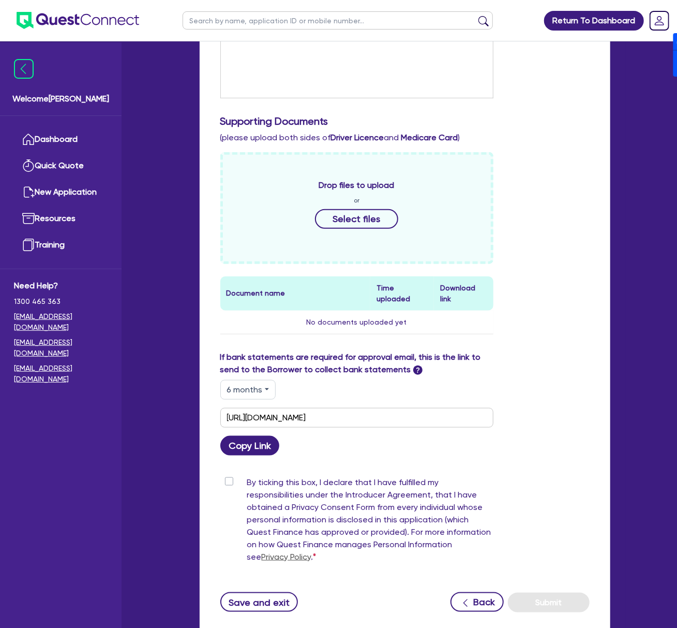
scroll to position [410, 0]
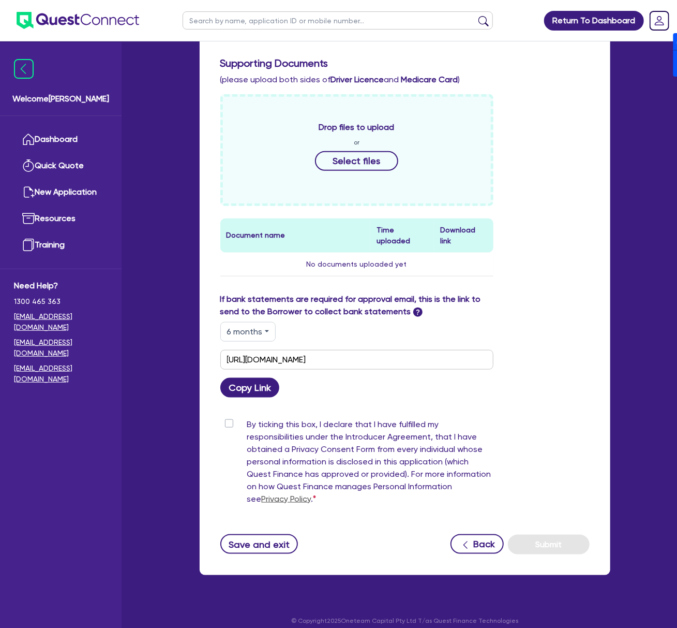
click at [251, 322] on button "6 months" at bounding box center [247, 332] width 55 height 20
click at [256, 386] on link "12 months" at bounding box center [262, 393] width 82 height 19
click at [270, 330] on button "12 months" at bounding box center [249, 332] width 58 height 20
click at [260, 346] on link "3 months" at bounding box center [262, 355] width 82 height 19
type input "[URL][DOMAIN_NAME]"
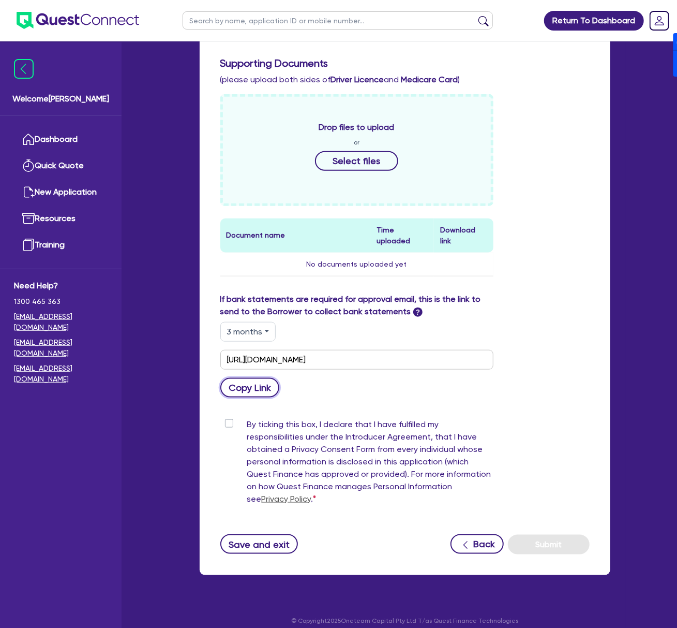
click at [265, 378] on button "Copy Link" at bounding box center [250, 388] width 60 height 20
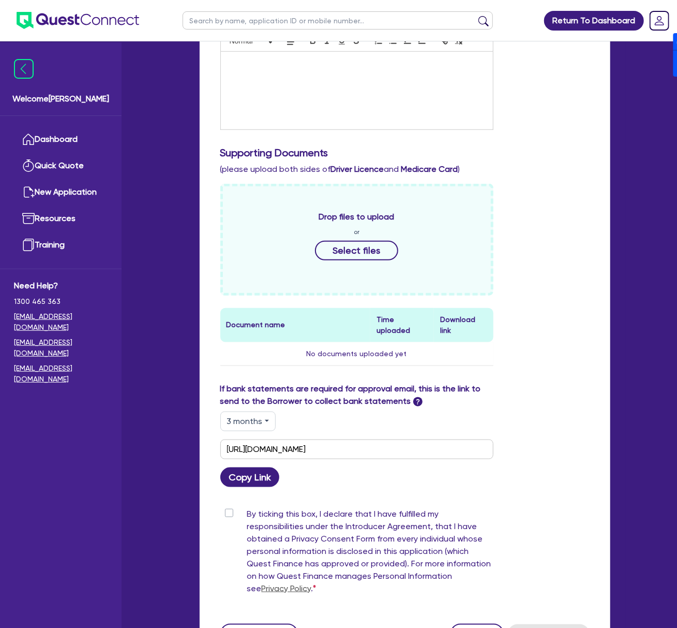
scroll to position [0, 0]
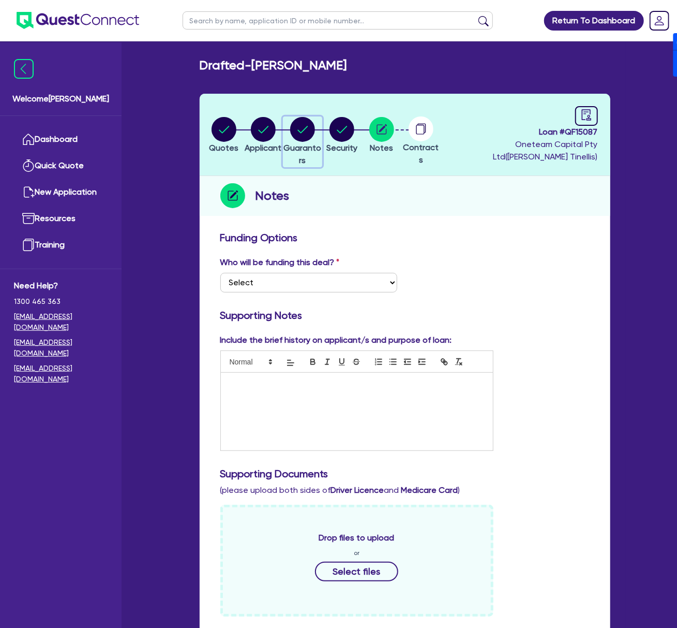
click at [307, 133] on circle "button" at bounding box center [302, 129] width 25 height 25
select select "MR"
select select "[GEOGRAPHIC_DATA]"
select select "SINGLE"
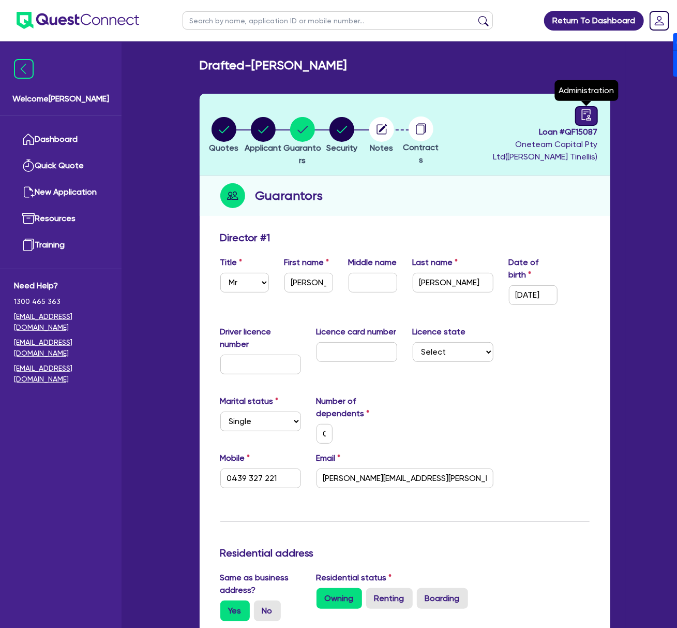
click at [582, 114] on icon "audit" at bounding box center [586, 114] width 9 height 11
select select "DRAFTED_NEW"
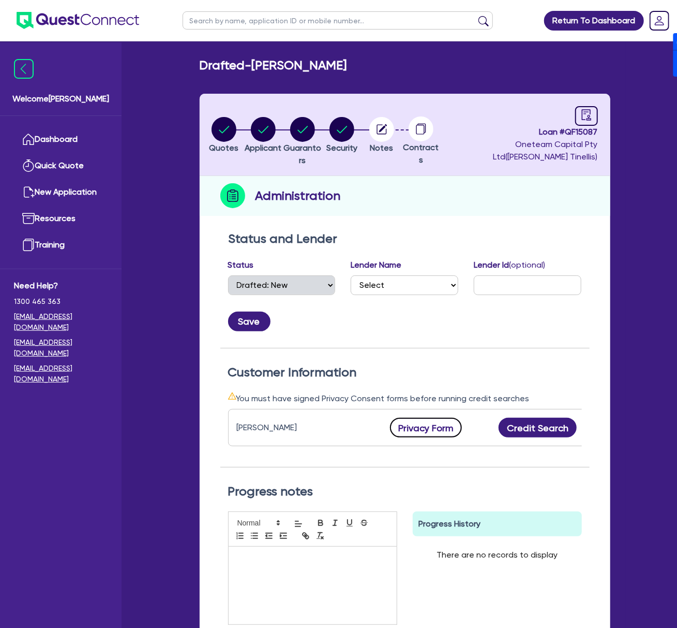
click at [407, 423] on button "Privacy Form" at bounding box center [426, 428] width 72 height 20
click at [572, 129] on span "Loan # QF15087" at bounding box center [520, 132] width 154 height 12
copy span "QF15087"
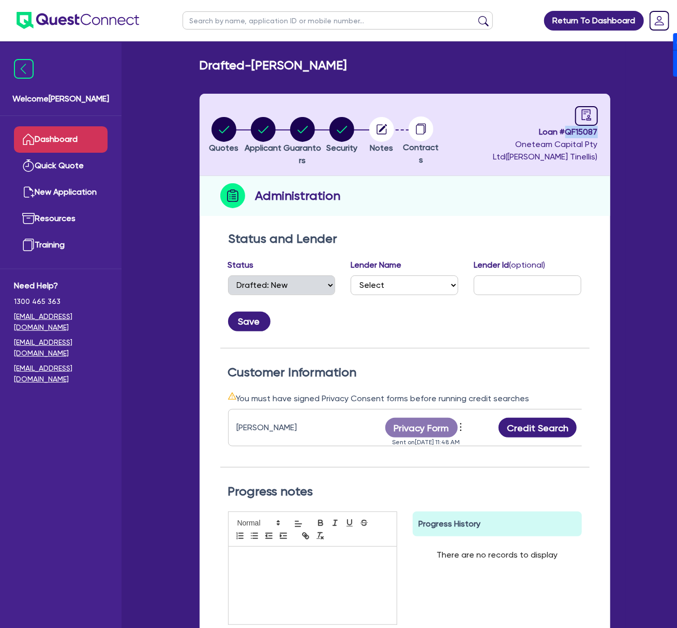
click at [62, 127] on link "Dashboard" at bounding box center [61, 139] width 94 height 26
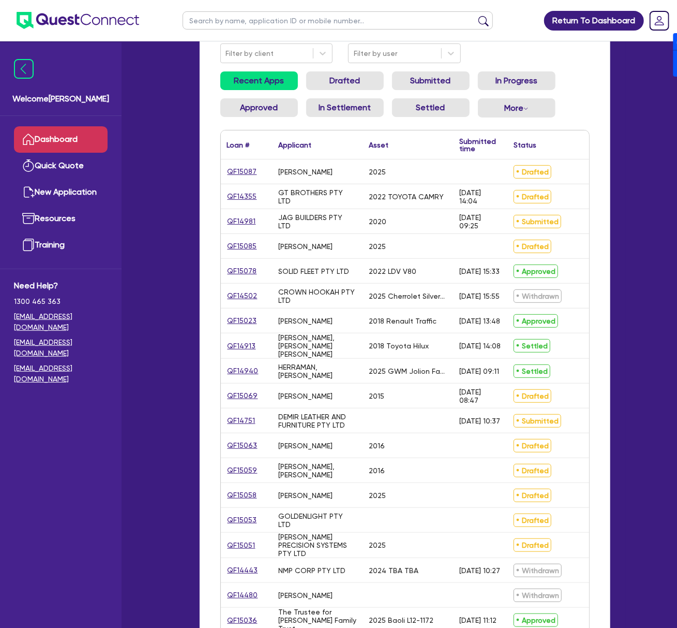
scroll to position [138, 0]
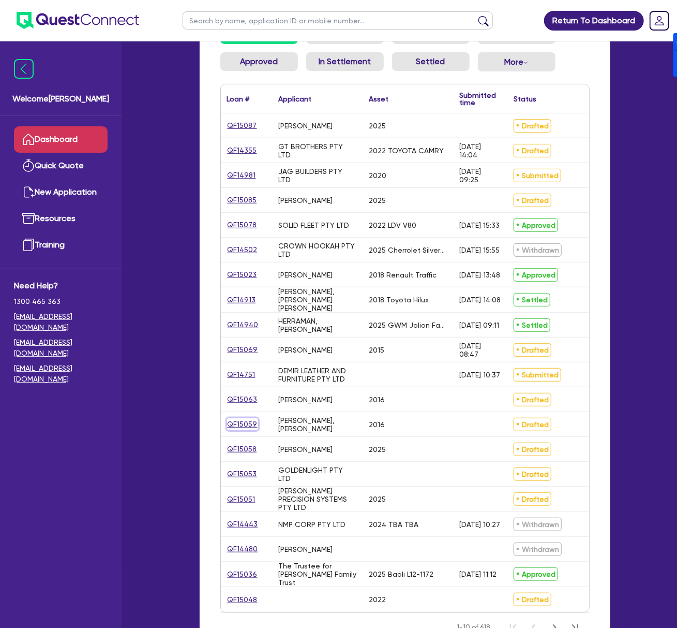
click at [247, 429] on link "QF15059" at bounding box center [242, 424] width 31 height 12
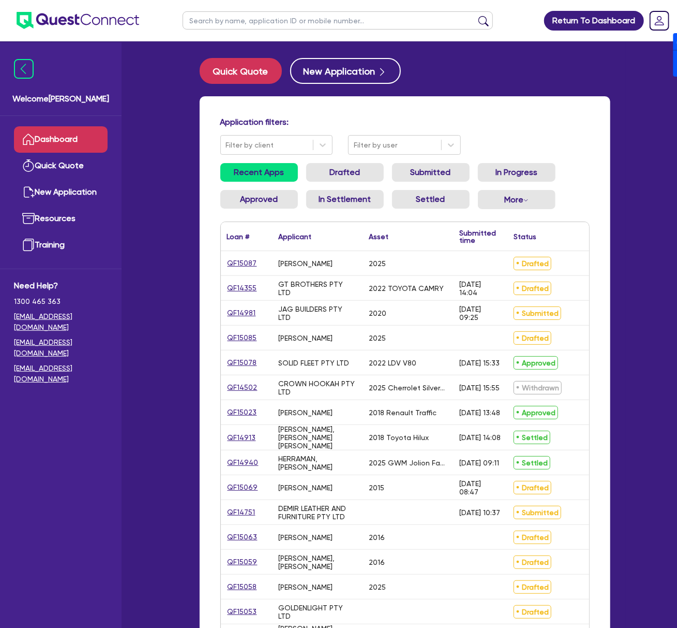
select select "CARS_AND_LIGHT_TRUCKS"
select select "PASSENGER_VEHICLES"
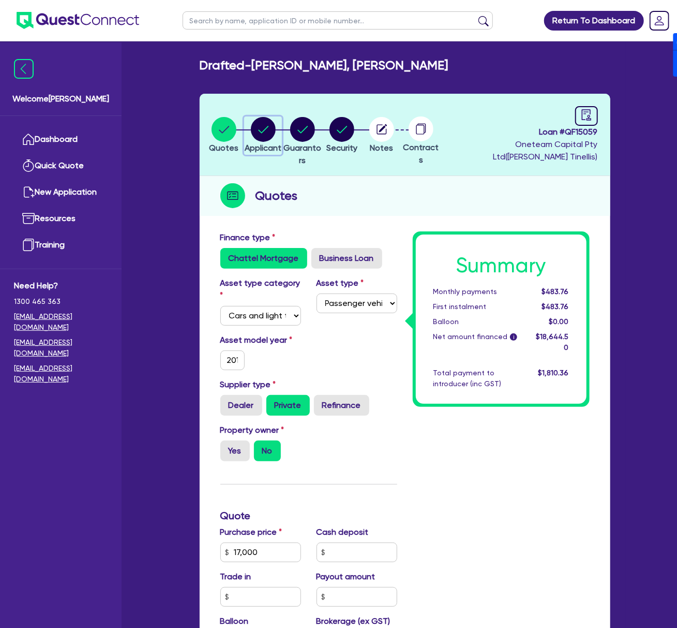
click at [276, 127] on circle "button" at bounding box center [263, 129] width 25 height 25
select select "SOLE_TRADER"
select select "BUILDING_CONSTRUCTION"
select select "TRADES_SERVICES_CONSUMERS"
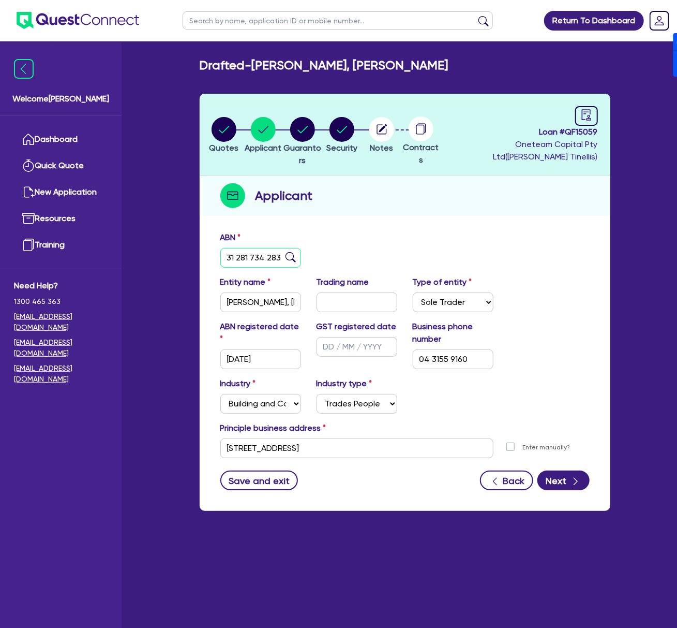
click at [265, 259] on input "31 281 734 283" at bounding box center [260, 258] width 81 height 20
click at [381, 442] on input "[STREET_ADDRESS]" at bounding box center [356, 448] width 273 height 20
click at [250, 255] on input "31 281 734 283" at bounding box center [260, 258] width 81 height 20
click at [276, 303] on input "[PERSON_NAME], [PERSON_NAME]" at bounding box center [260, 302] width 81 height 20
click at [308, 126] on circle "button" at bounding box center [302, 129] width 25 height 25
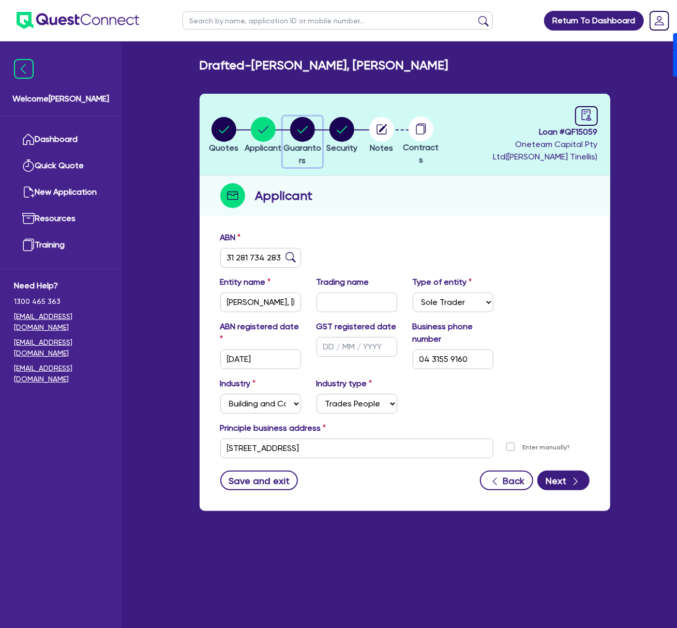
select select "MR"
select select "VIC"
select select "SINGLE"
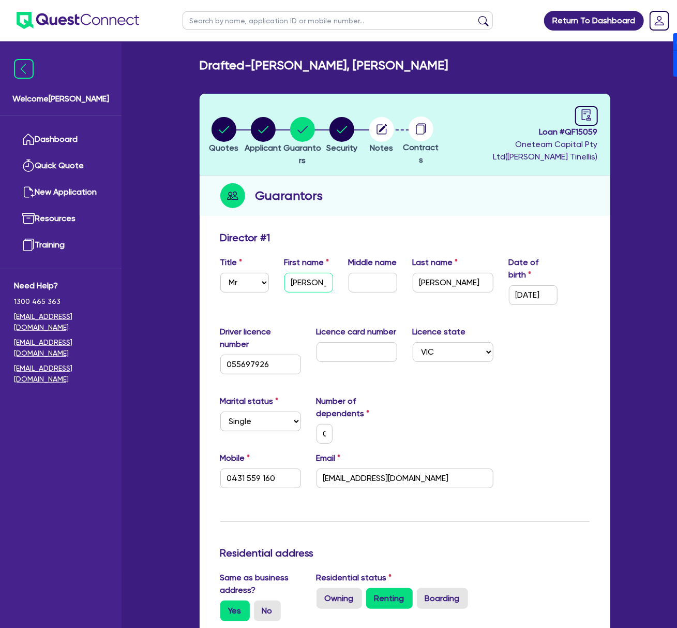
click at [297, 280] on input "[PERSON_NAME]" at bounding box center [309, 283] width 49 height 20
click at [441, 281] on input "[PERSON_NAME]" at bounding box center [453, 283] width 81 height 20
click at [545, 291] on input "[DATE]" at bounding box center [533, 295] width 49 height 20
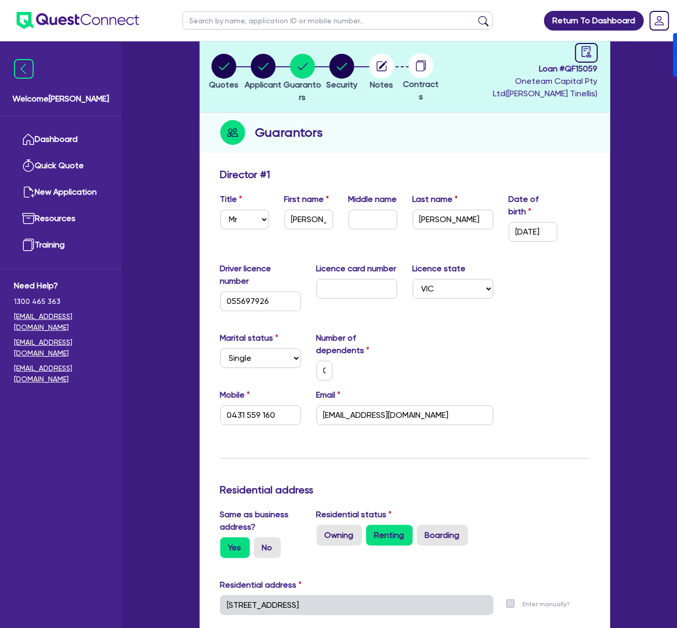
scroll to position [69, 0]
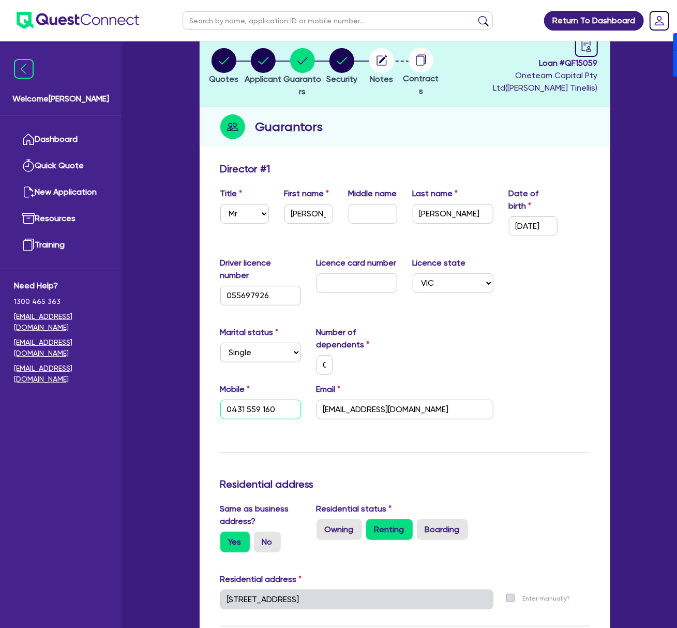
click at [256, 410] on input "0431 559 160" at bounding box center [260, 409] width 81 height 20
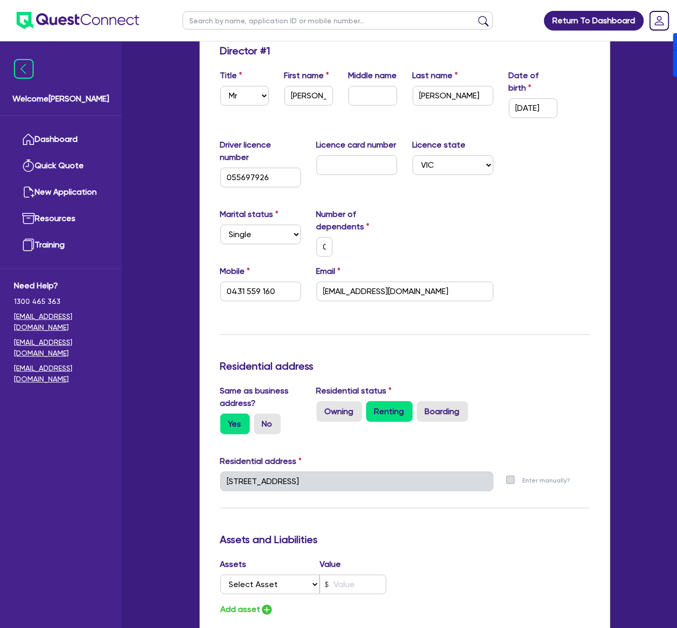
scroll to position [207, 0]
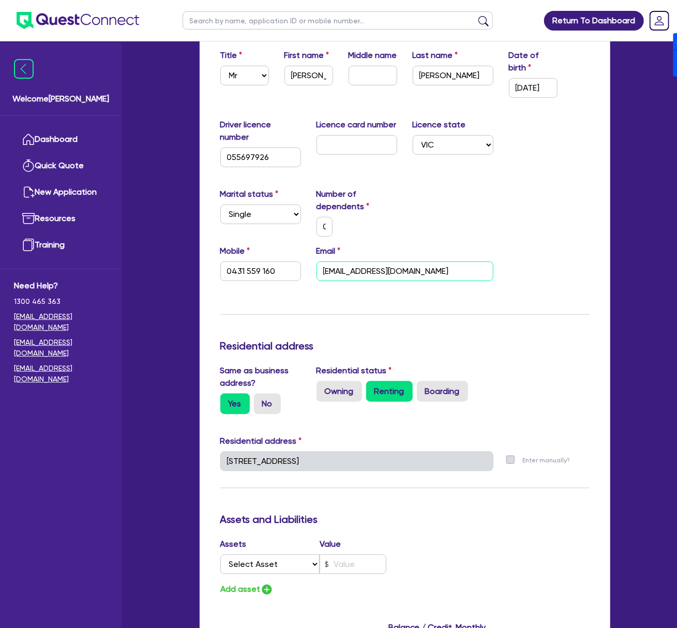
click at [420, 270] on input "[EMAIL_ADDRESS][DOMAIN_NAME]" at bounding box center [405, 271] width 177 height 20
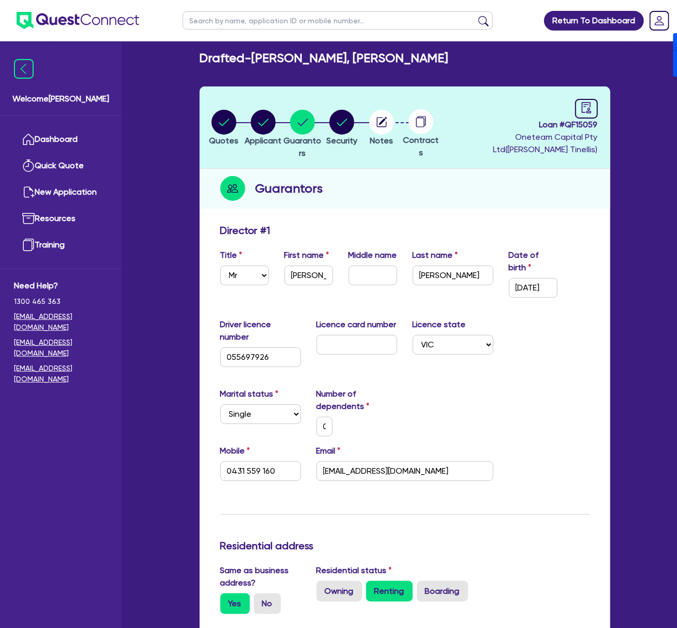
scroll to position [0, 0]
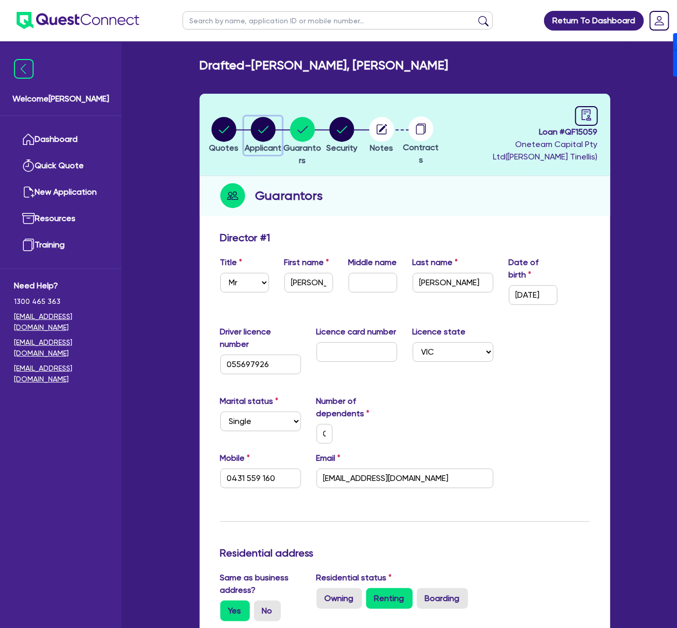
click at [267, 129] on circle "button" at bounding box center [263, 129] width 25 height 25
select select "SOLE_TRADER"
select select "BUILDING_CONSTRUCTION"
select select "TRADES_SERVICES_CONSUMERS"
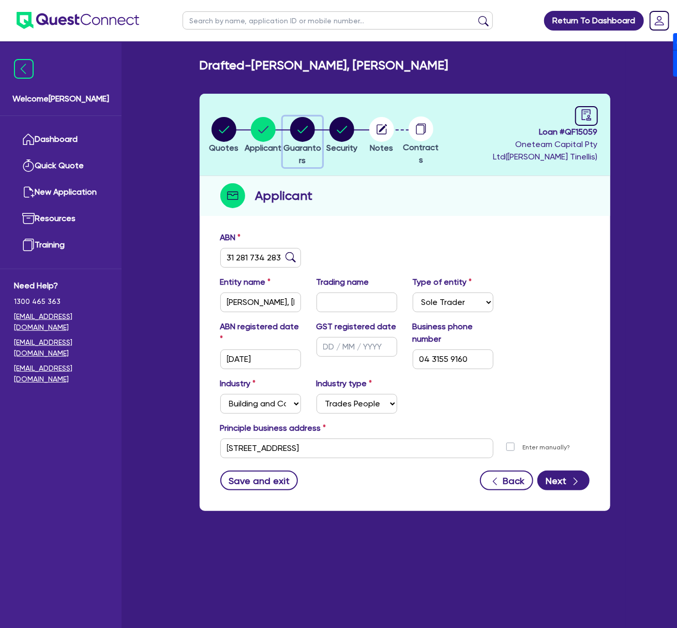
click at [306, 142] on button "Guarantors" at bounding box center [302, 141] width 39 height 51
select select "MR"
select select "VIC"
select select "SINGLE"
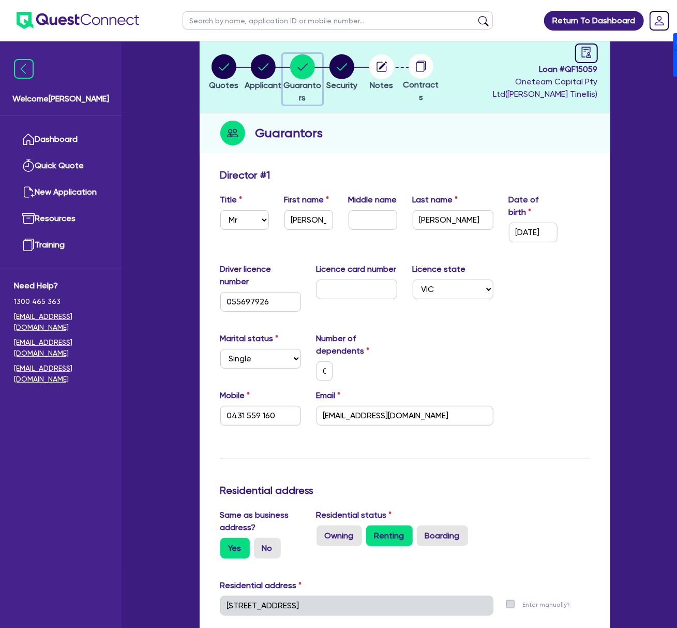
scroll to position [69, 0]
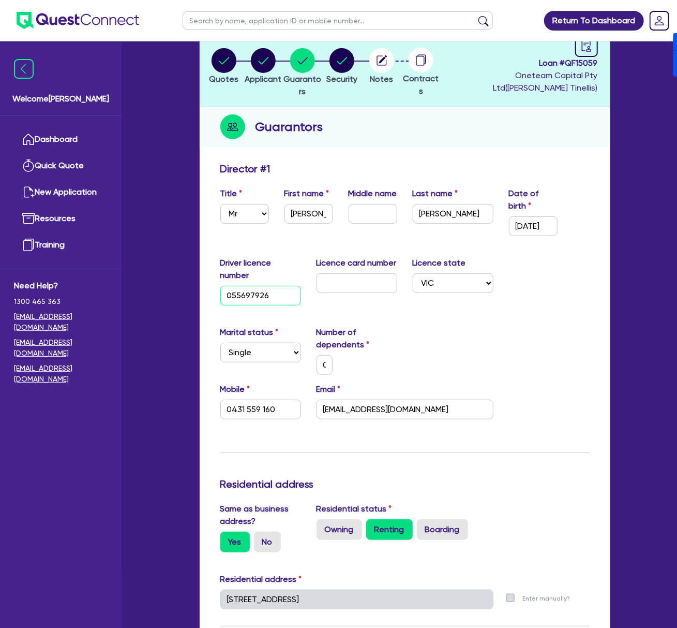
click at [286, 299] on input "055697926" at bounding box center [260, 296] width 81 height 20
